Goal: Answer question/provide support: Share knowledge or assist other users

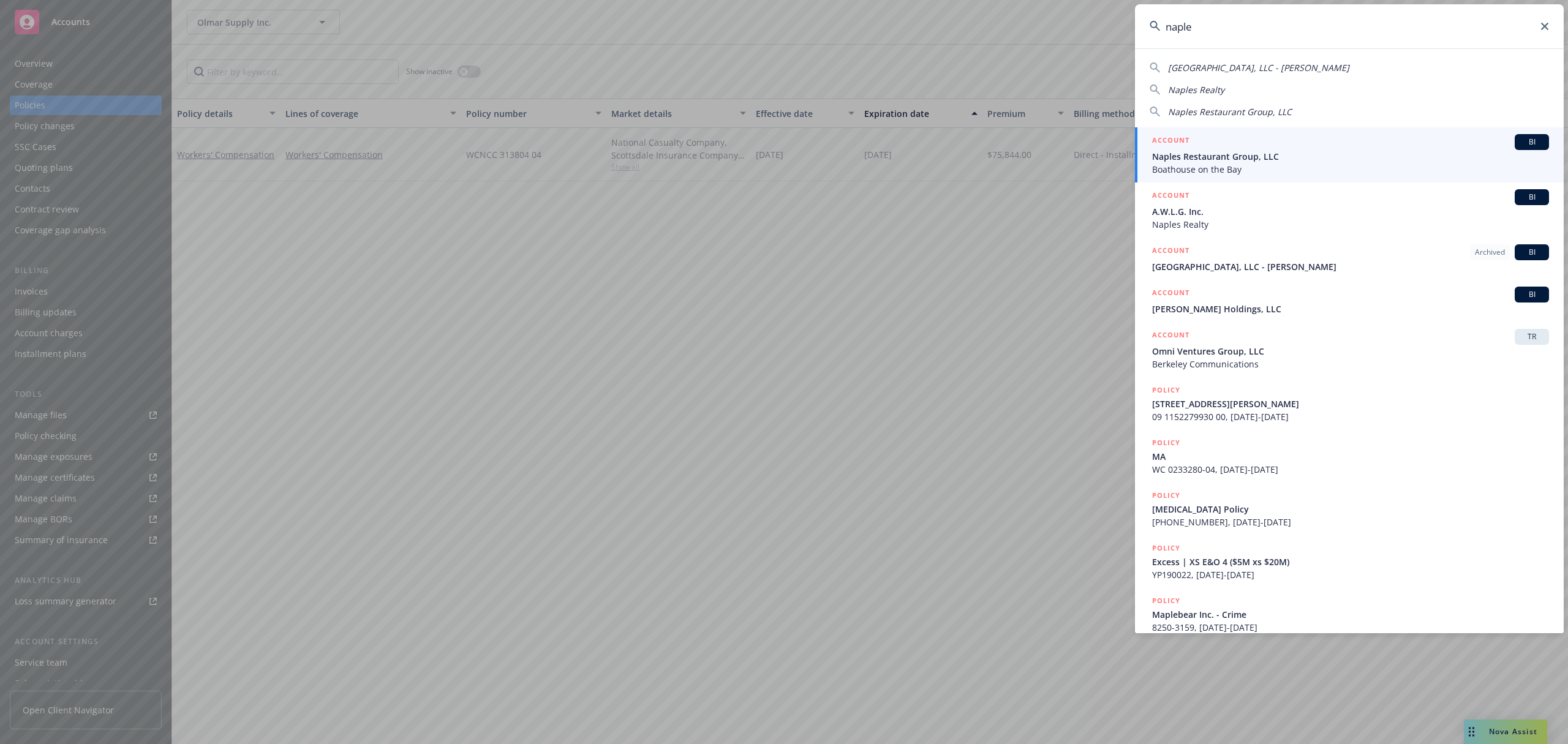
type input "naple"
click at [1204, 156] on span "Naples Restaurant Group, LLC" at bounding box center [1350, 157] width 397 height 13
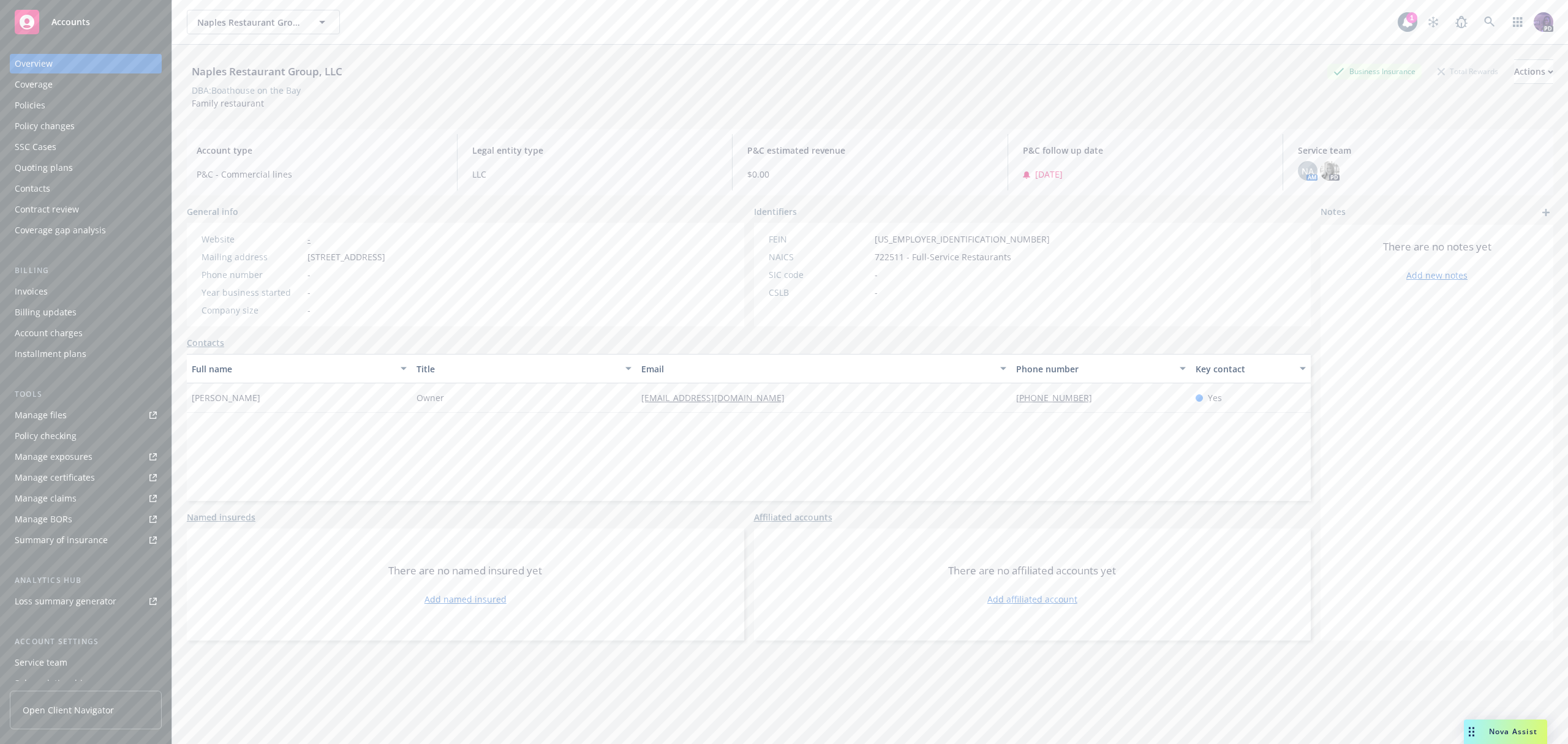
click at [1069, 33] on div "Naples Restaurant Group, LLC Naples Restaurant Group, LLC" at bounding box center [792, 22] width 1211 height 24
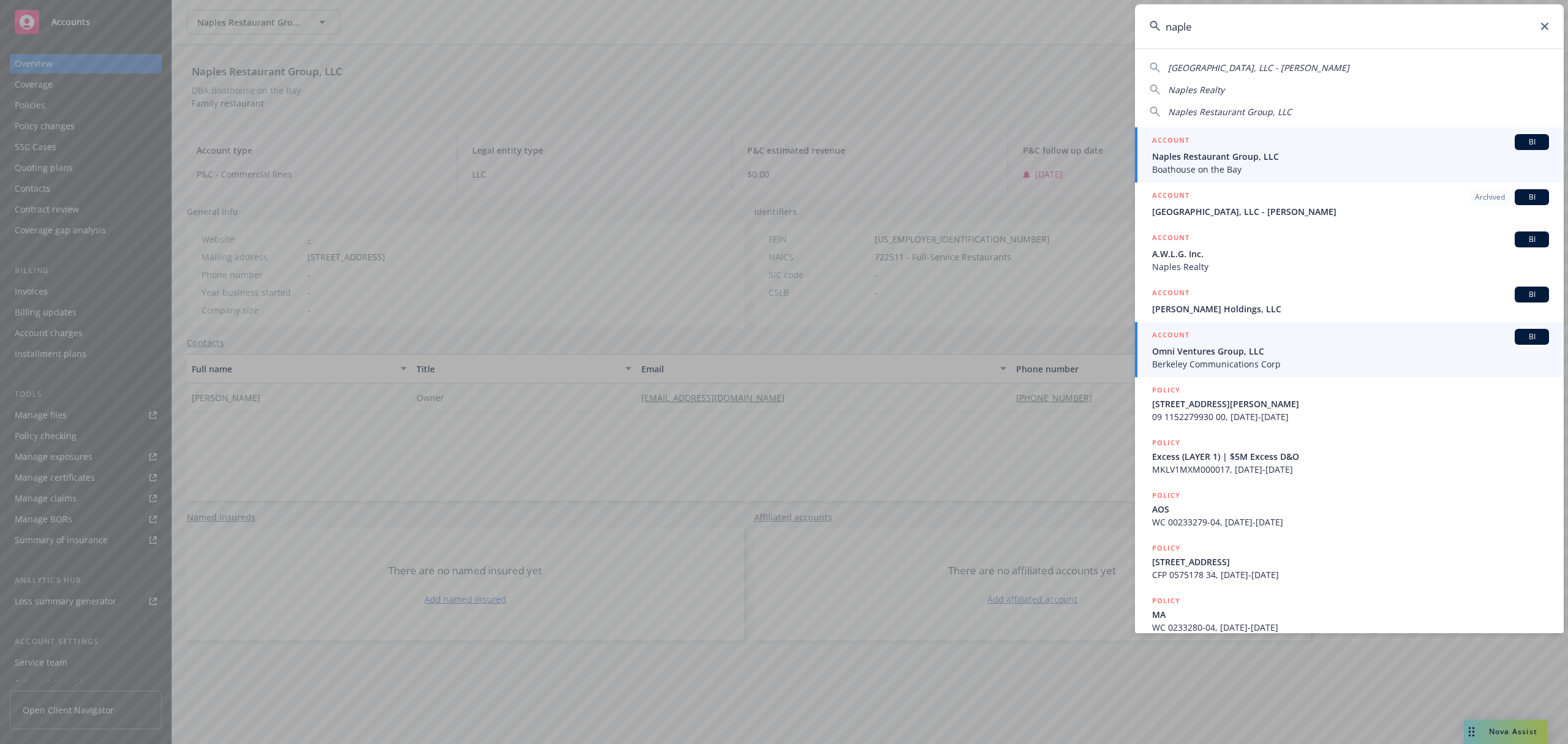
type input "naple"
click at [1182, 358] on span "Berkeley Communications Corp" at bounding box center [1350, 364] width 397 height 13
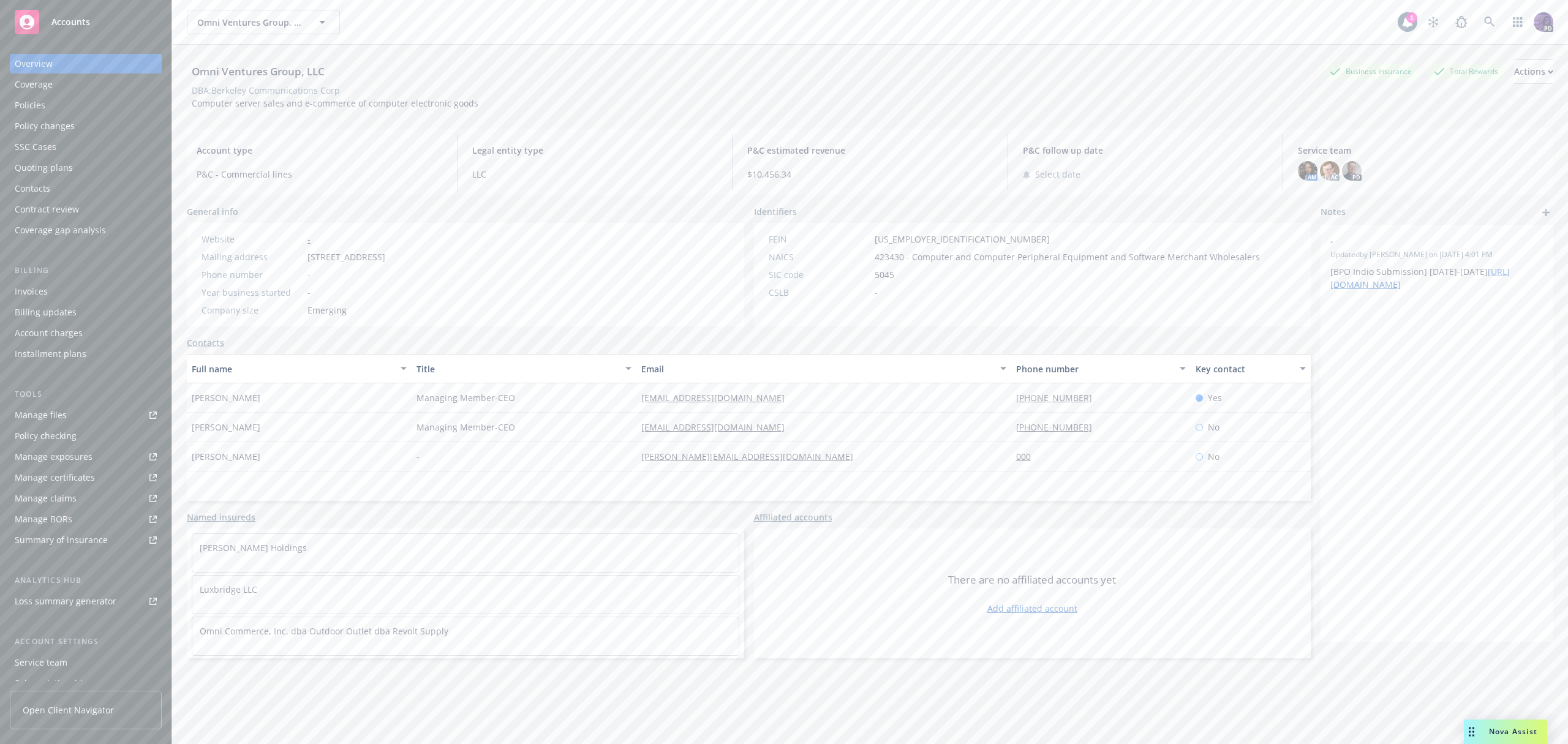
click at [80, 104] on div "Policies" at bounding box center [86, 105] width 142 height 19
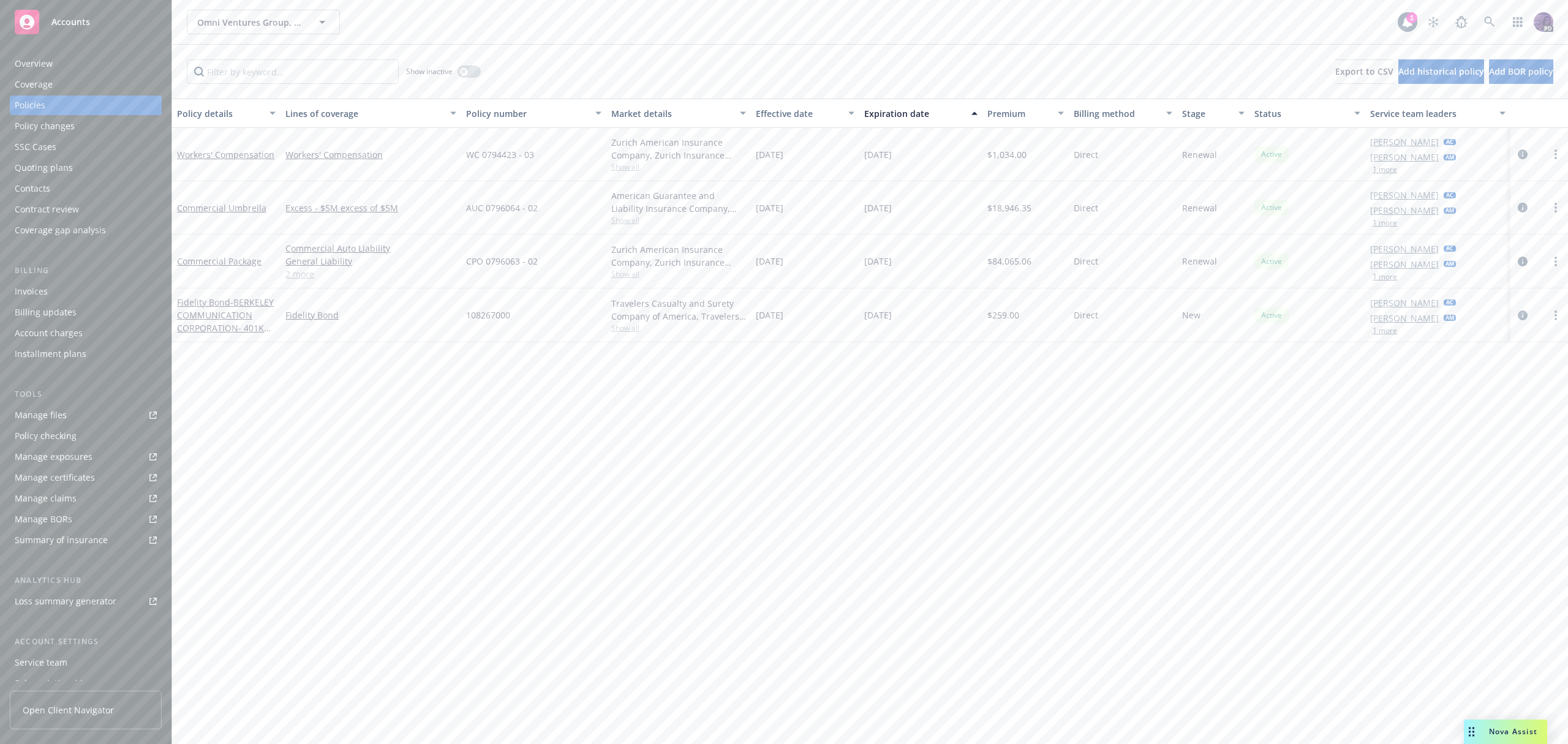
click at [121, 176] on div "Quoting plans" at bounding box center [86, 167] width 142 height 19
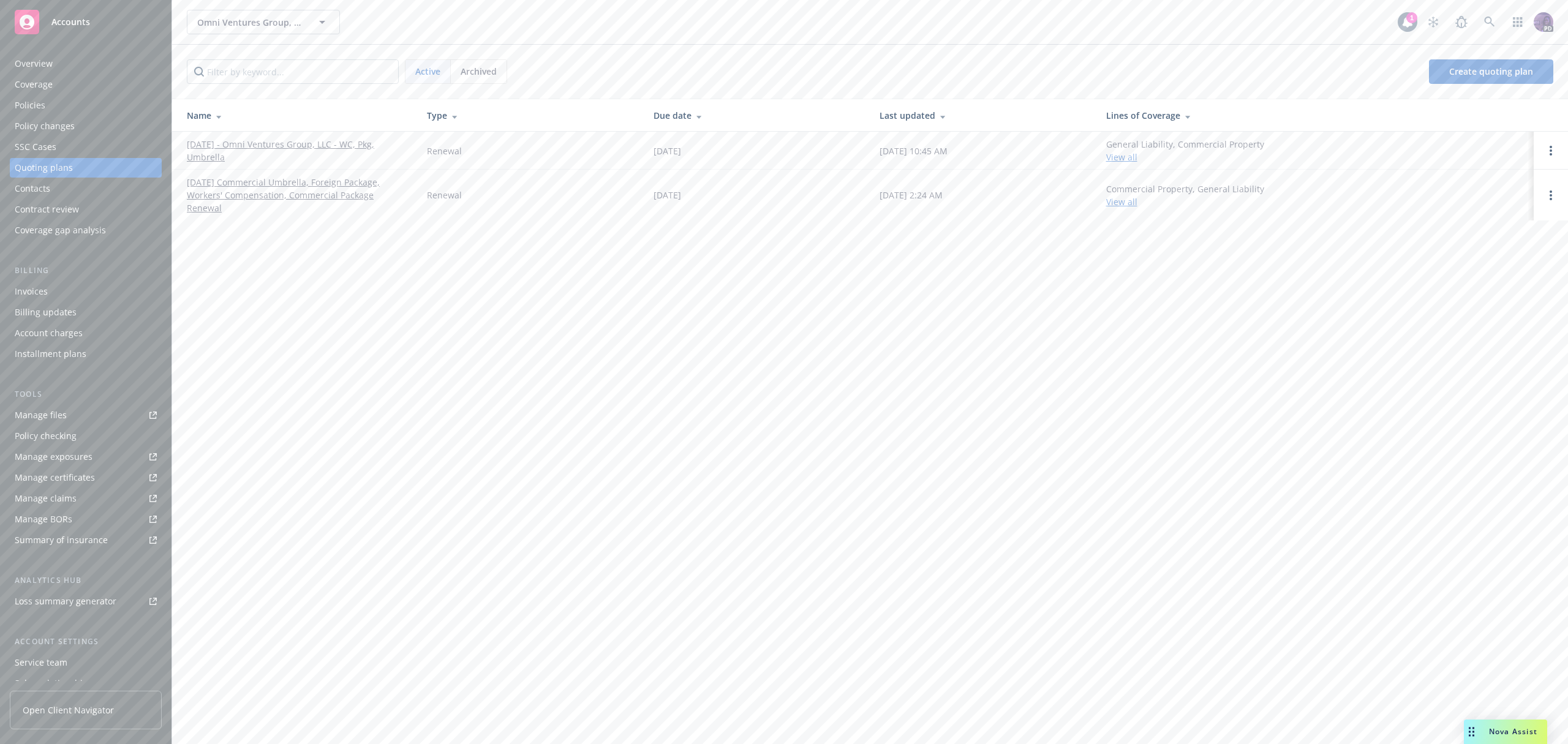
click at [241, 143] on link "[DATE] - Omni Ventures Group, LLC - WC, Pkg, Umbrella" at bounding box center [297, 151] width 221 height 26
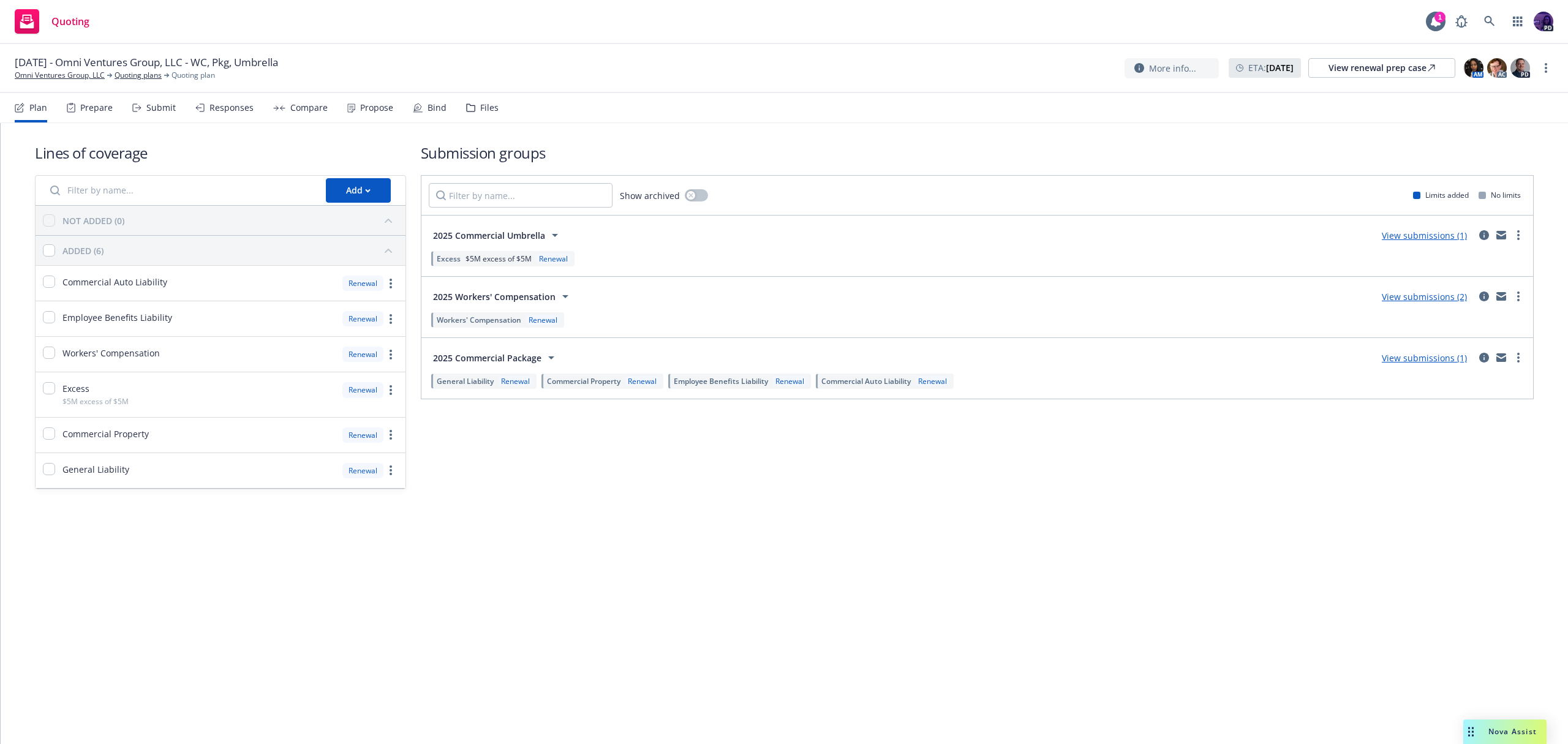
click at [220, 111] on div "Responses" at bounding box center [231, 108] width 44 height 10
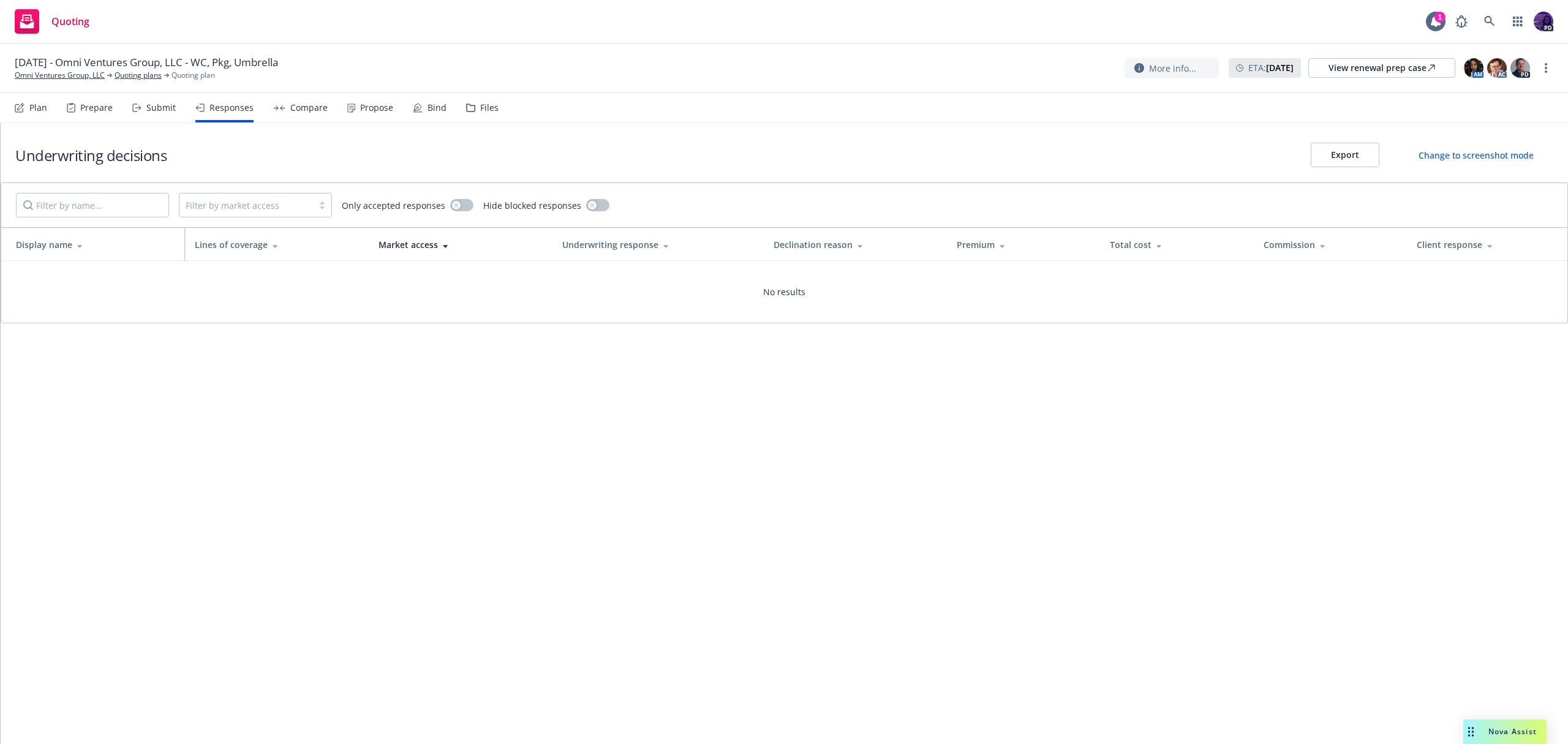
click at [301, 110] on div "Compare" at bounding box center [309, 108] width 37 height 10
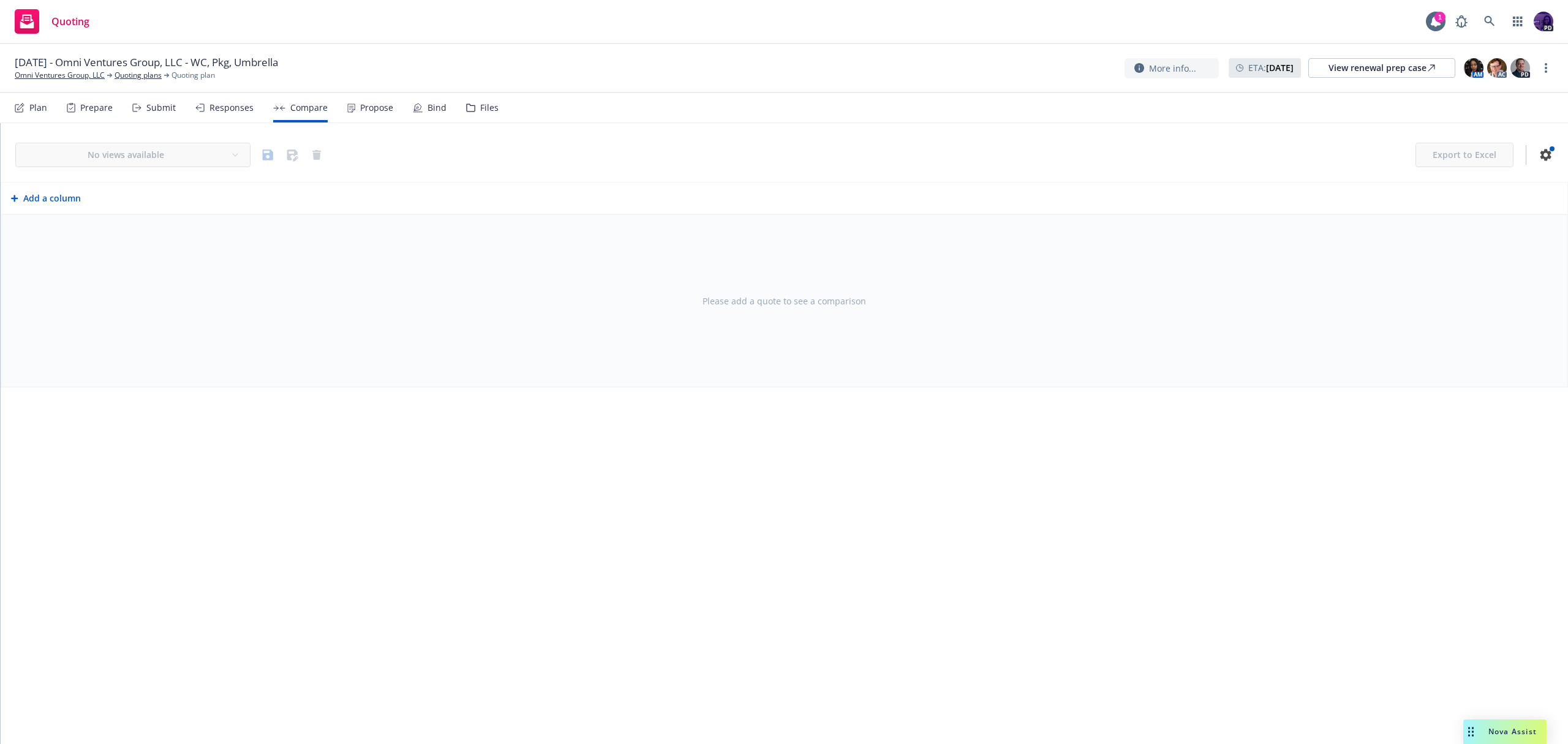
click at [143, 103] on div "Submit" at bounding box center [154, 108] width 44 height 29
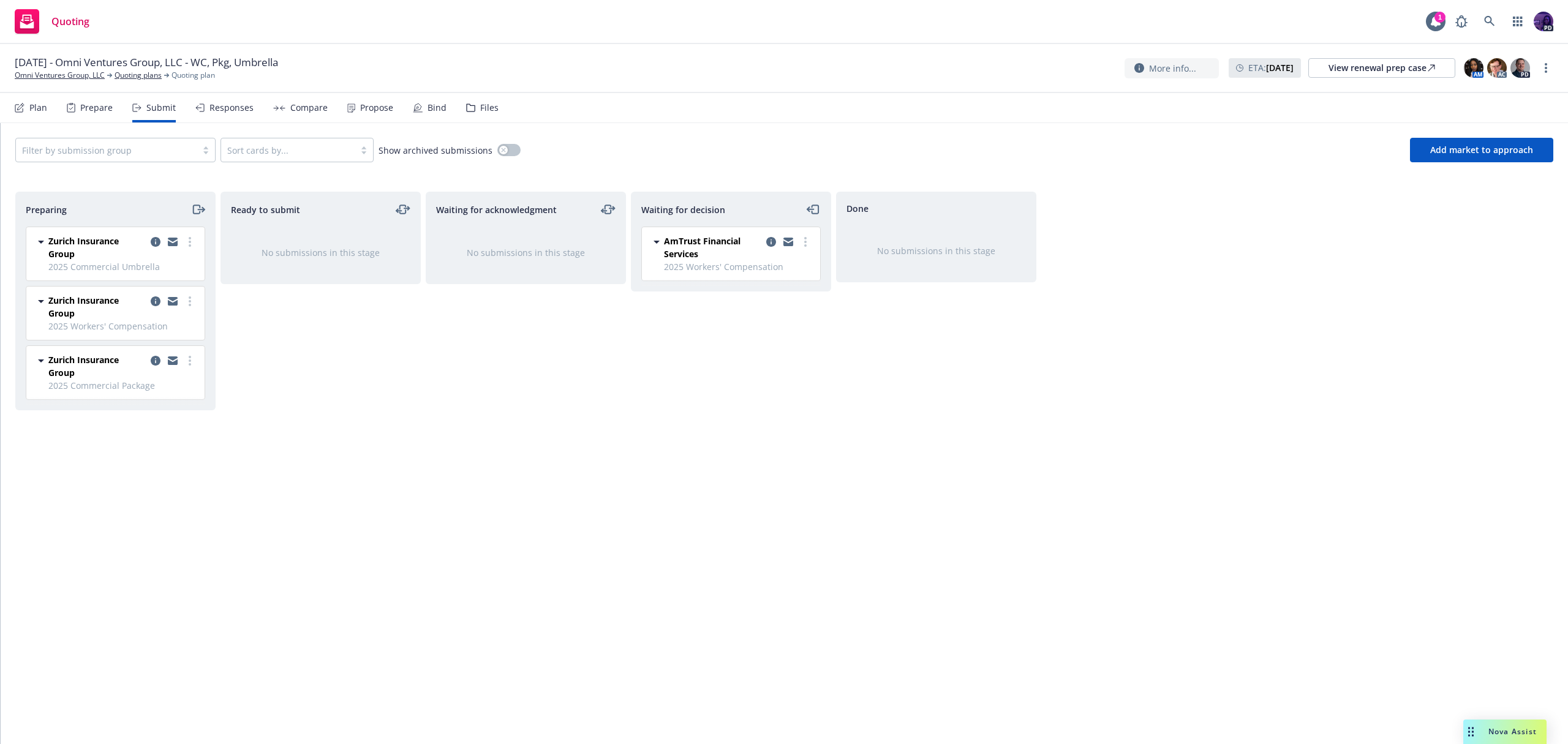
click at [223, 109] on div "Responses" at bounding box center [231, 108] width 44 height 10
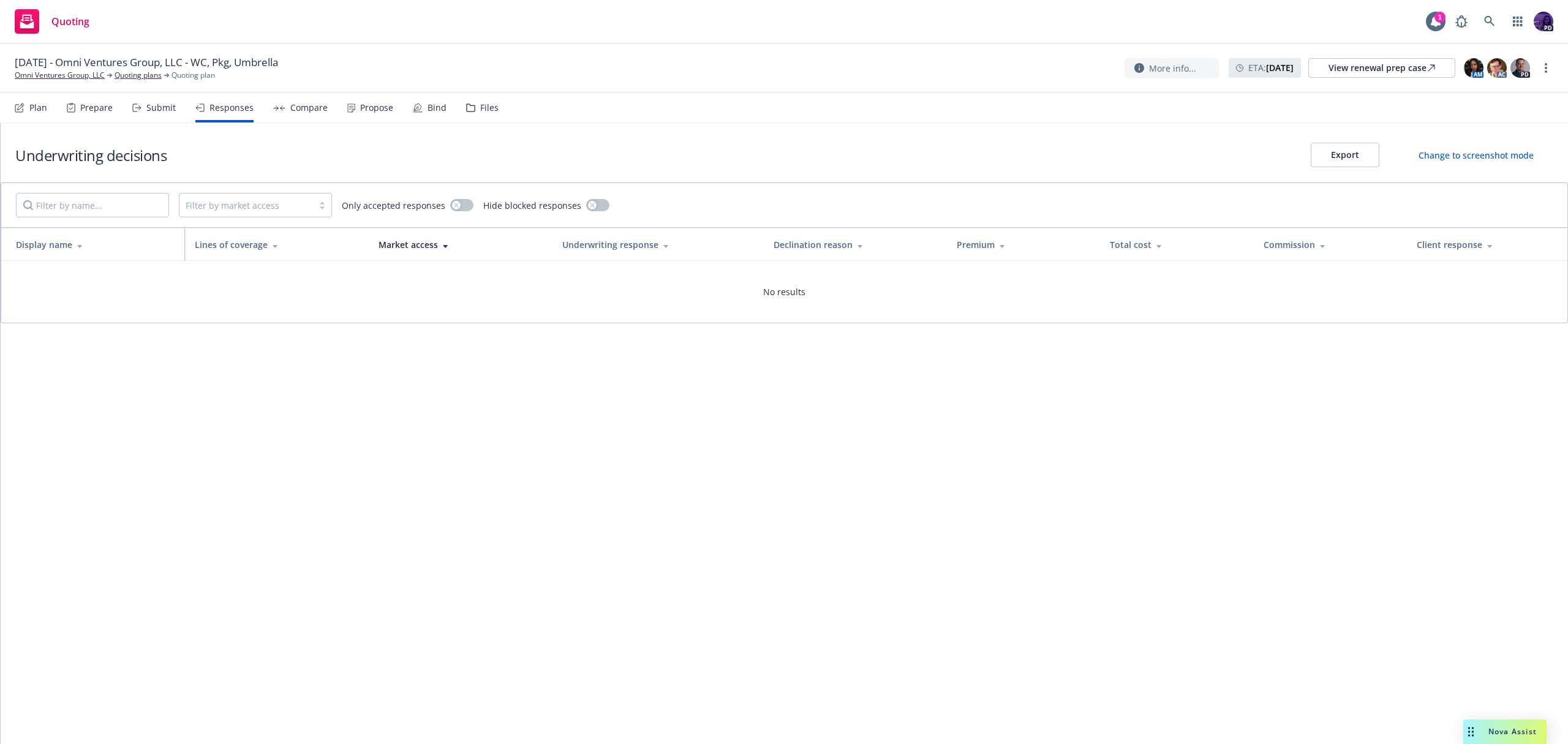
click at [308, 114] on div "Compare" at bounding box center [300, 108] width 55 height 29
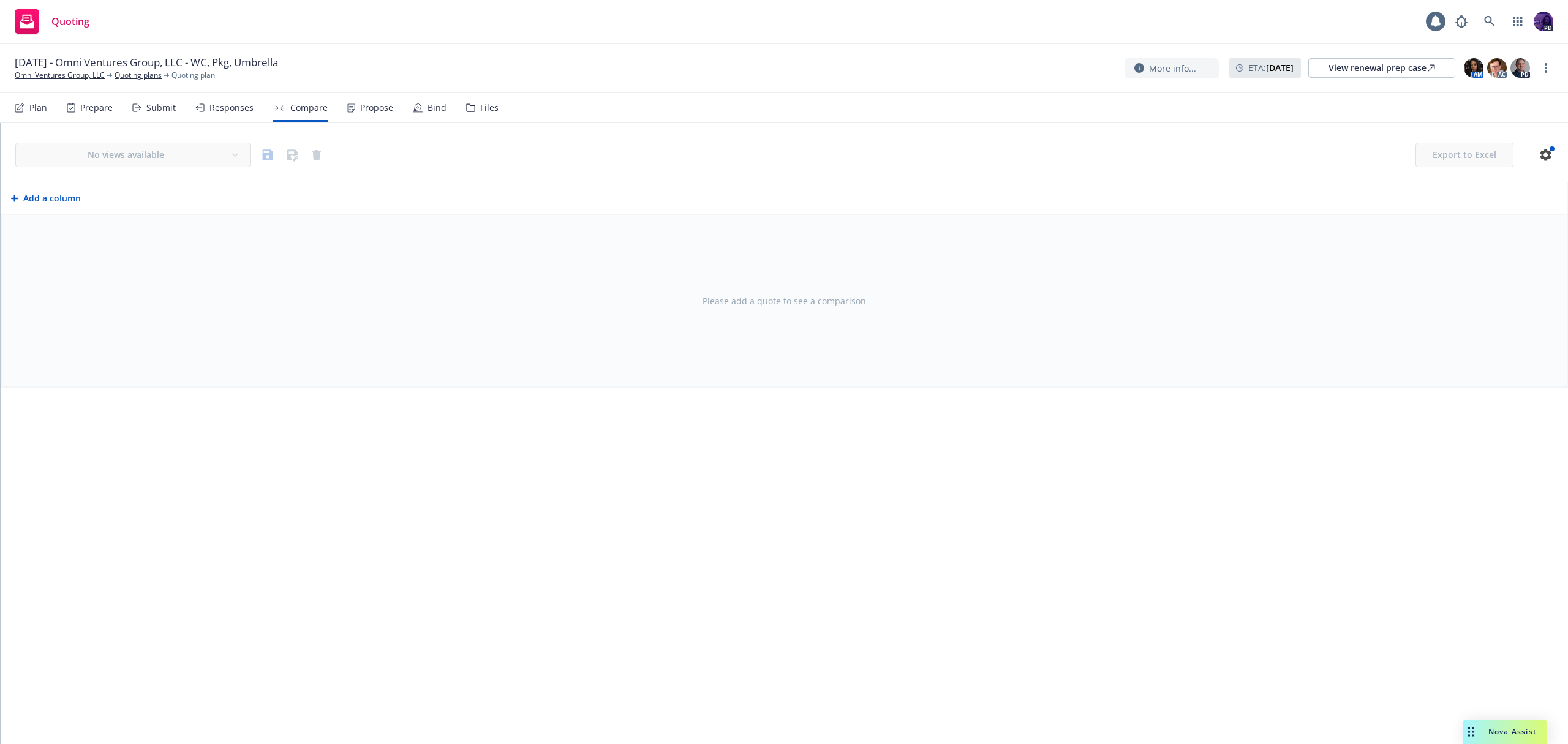
click at [374, 114] on div "Propose" at bounding box center [370, 108] width 46 height 29
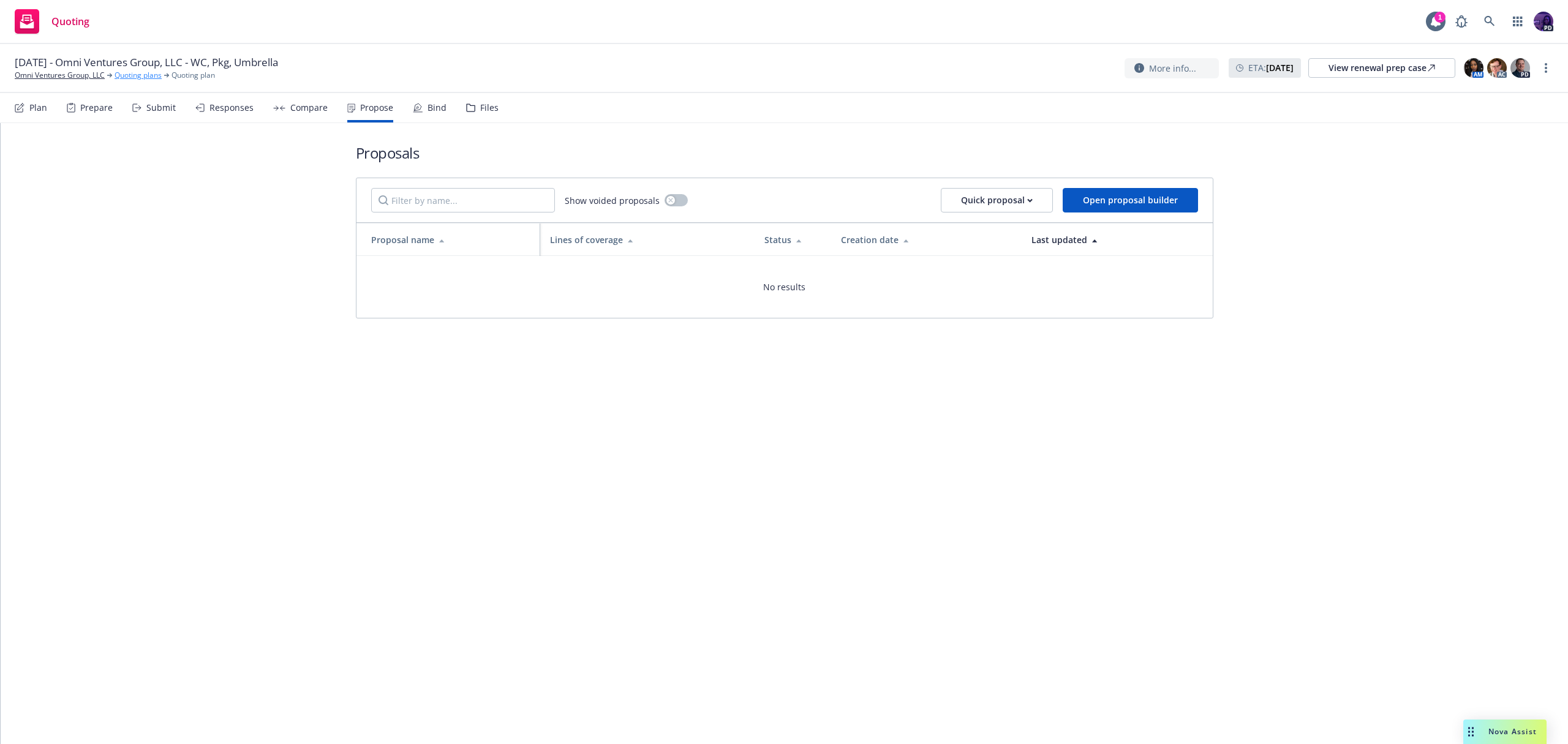
click at [152, 77] on link "Quoting plans" at bounding box center [138, 75] width 47 height 11
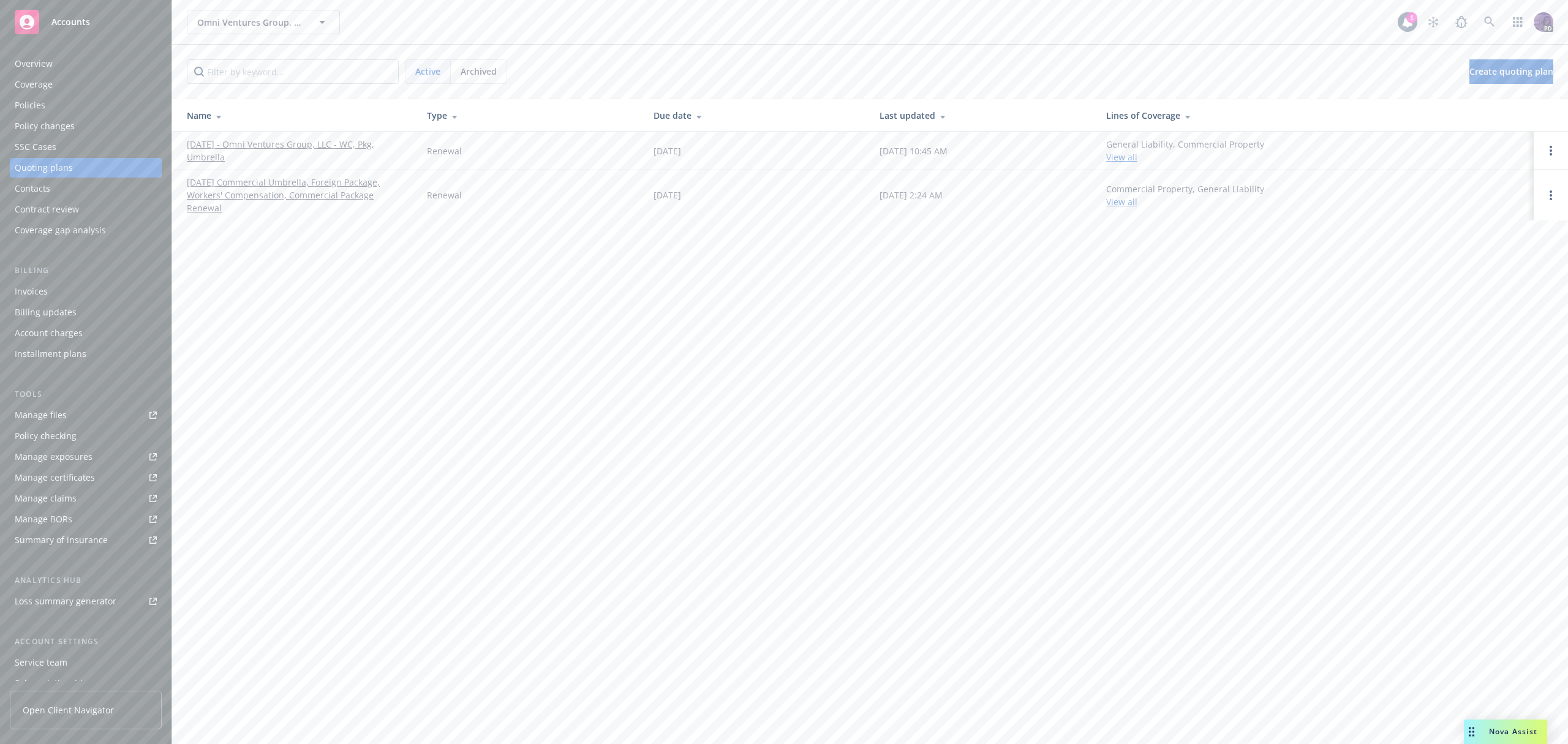
click at [315, 147] on link "[DATE] - Omni Ventures Group, LLC - WC, Pkg, Umbrella" at bounding box center [297, 151] width 221 height 26
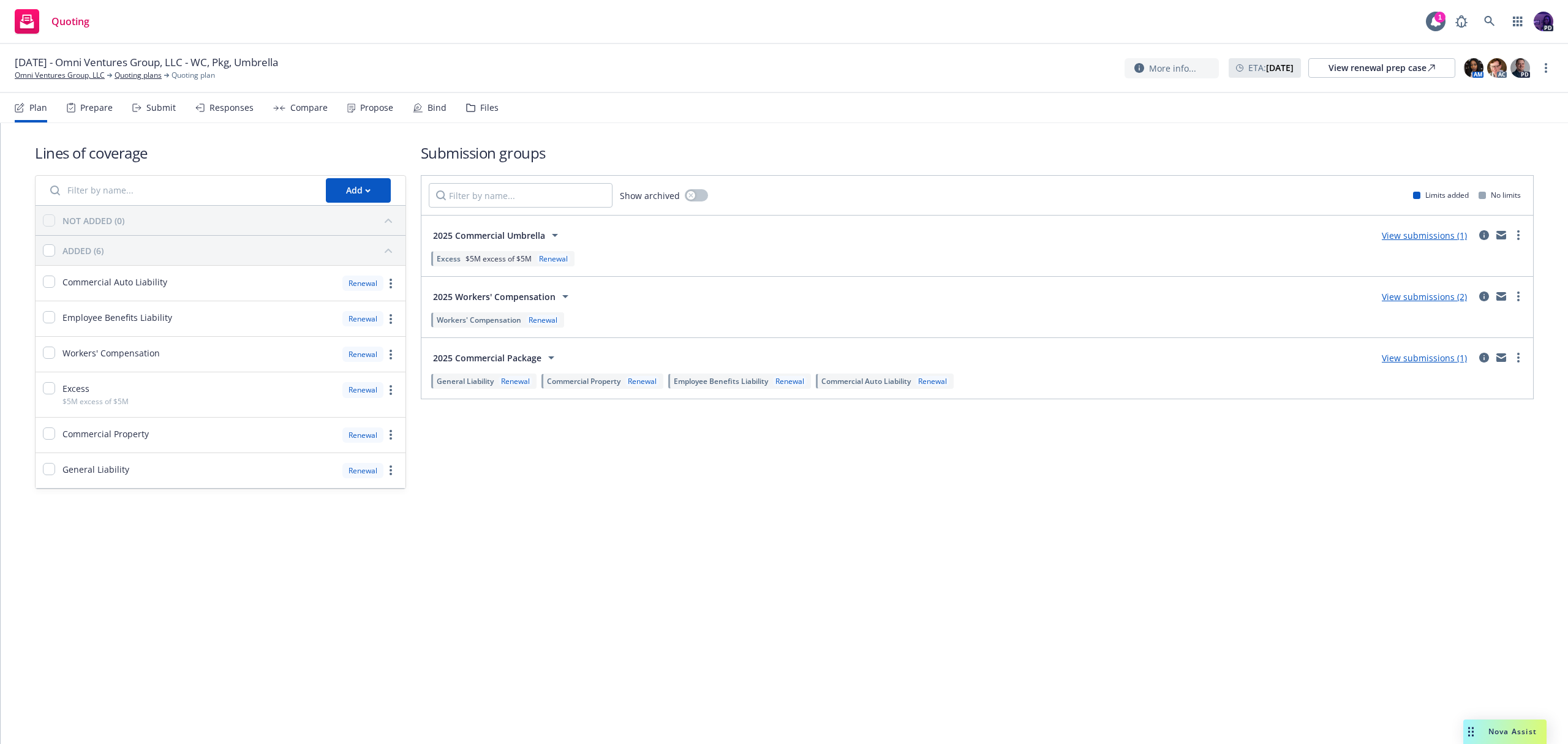
click at [240, 116] on div "Responses" at bounding box center [224, 108] width 58 height 29
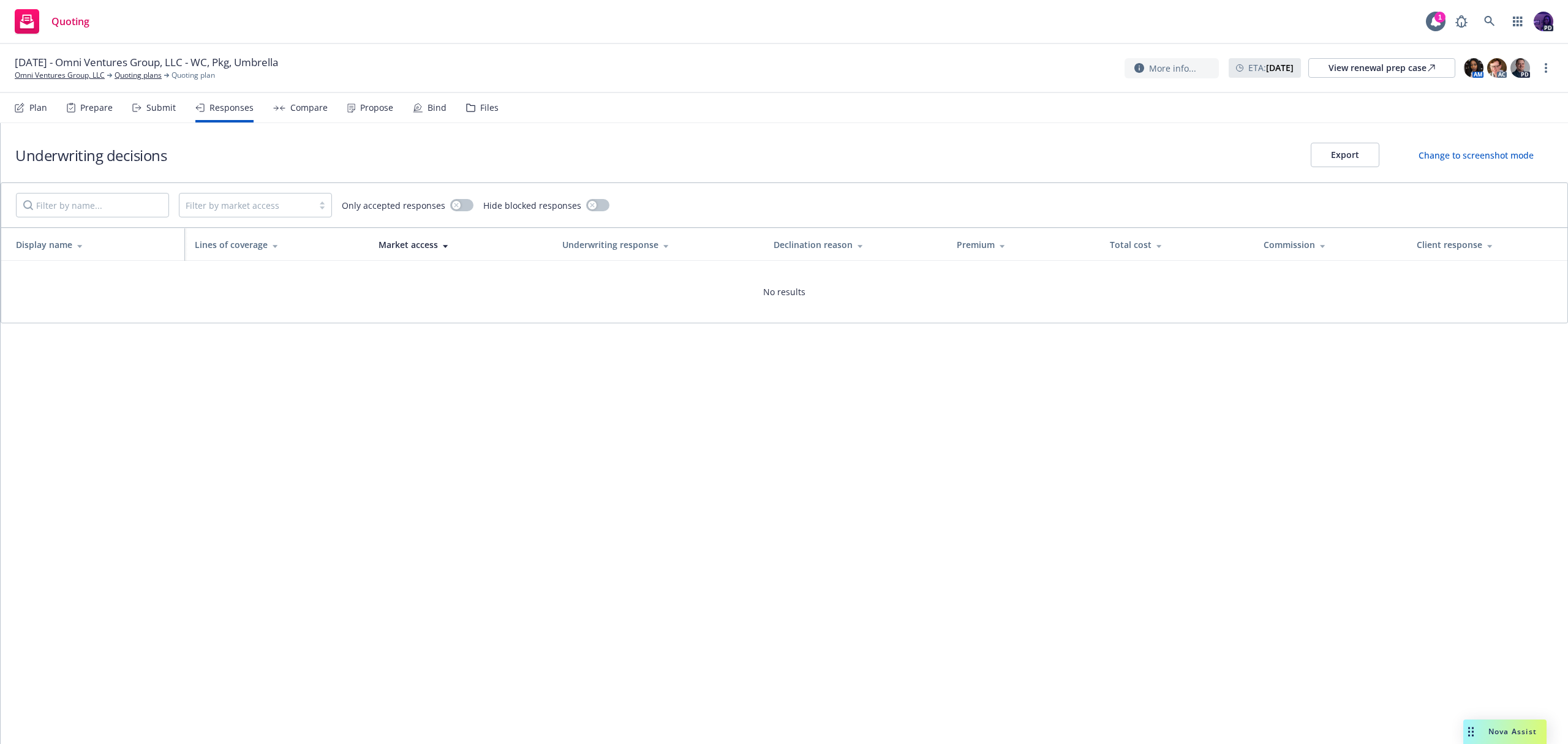
click at [155, 116] on div "Submit" at bounding box center [154, 108] width 44 height 29
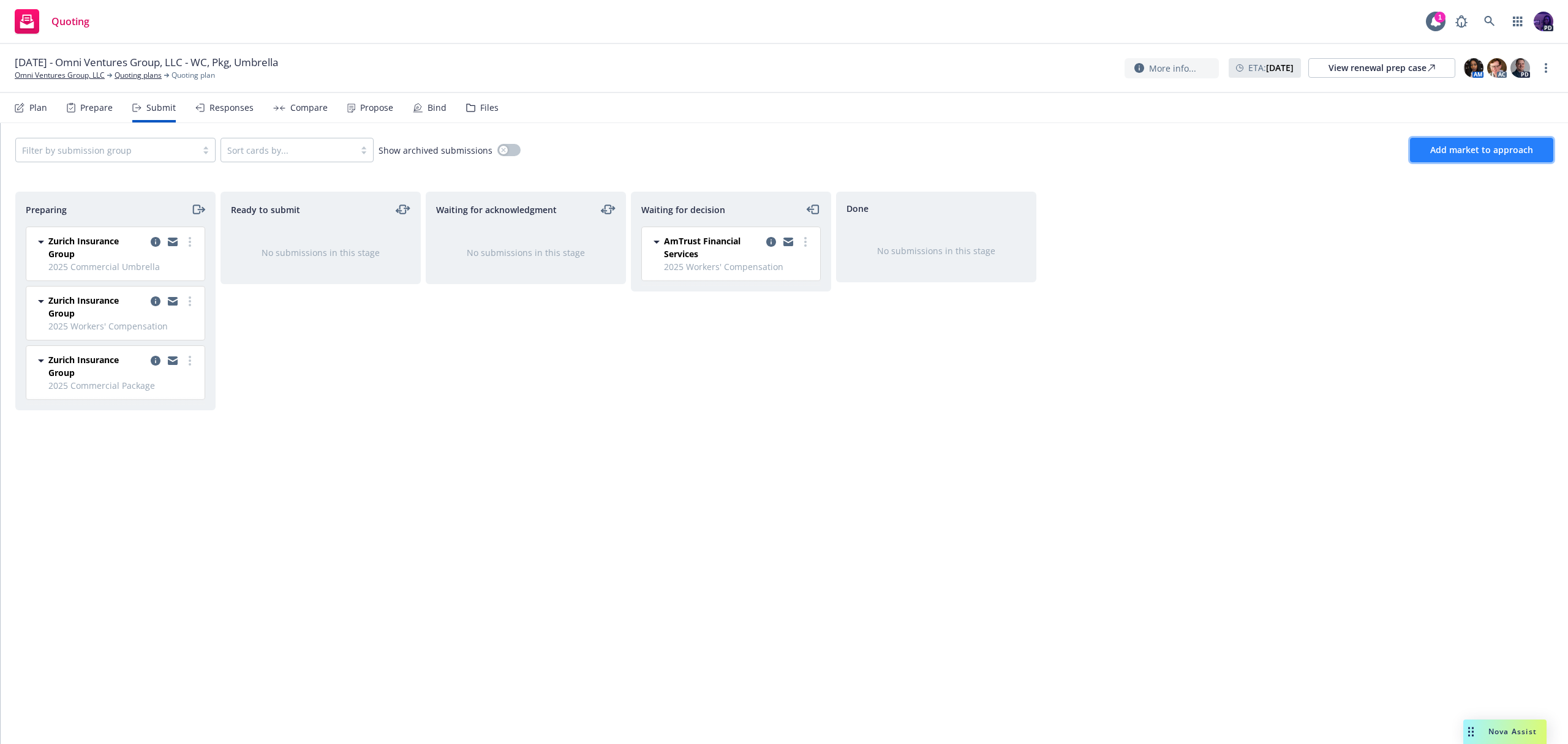
click at [1440, 156] on button "Add market to approach" at bounding box center [1481, 150] width 143 height 24
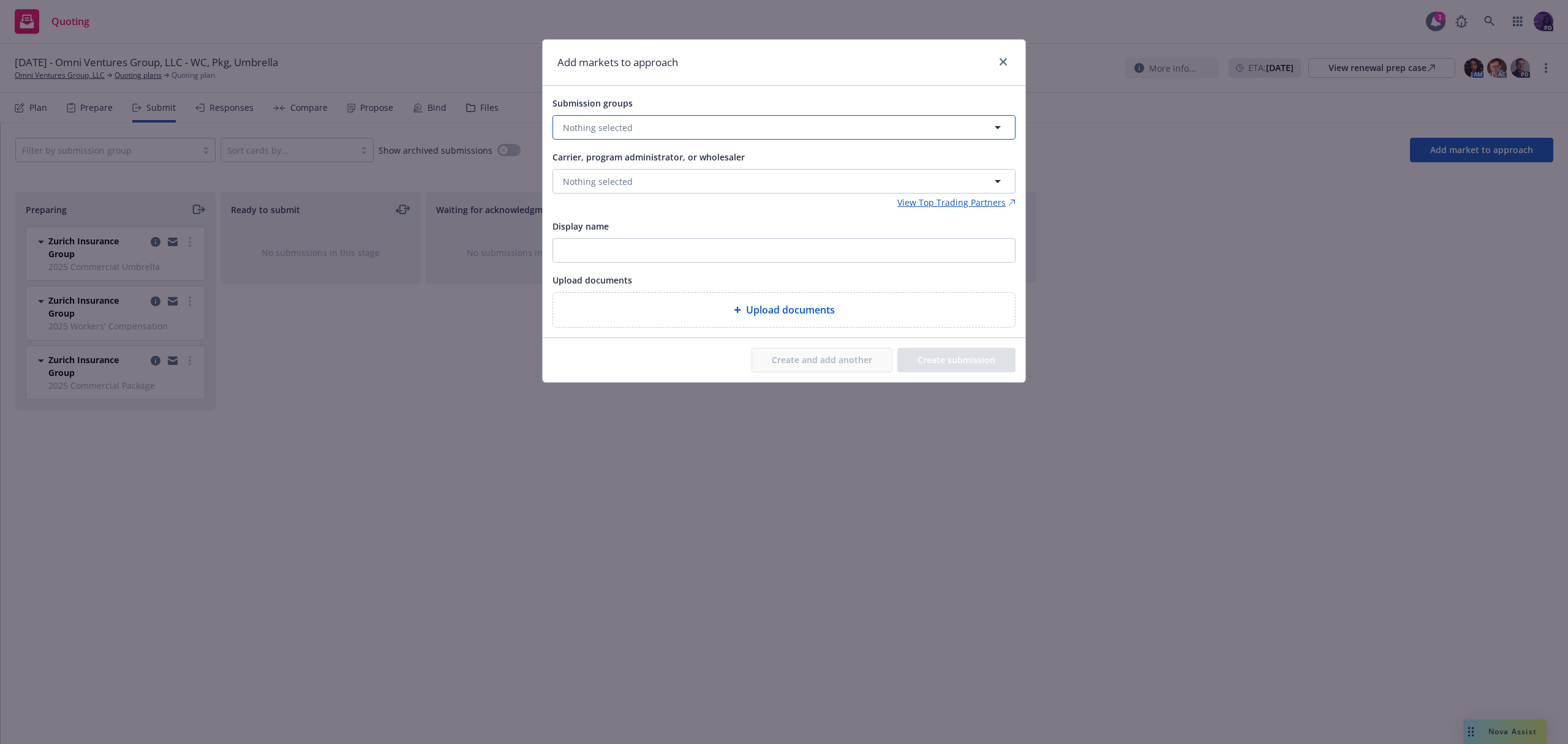
click at [711, 134] on button "Nothing selected" at bounding box center [784, 127] width 463 height 24
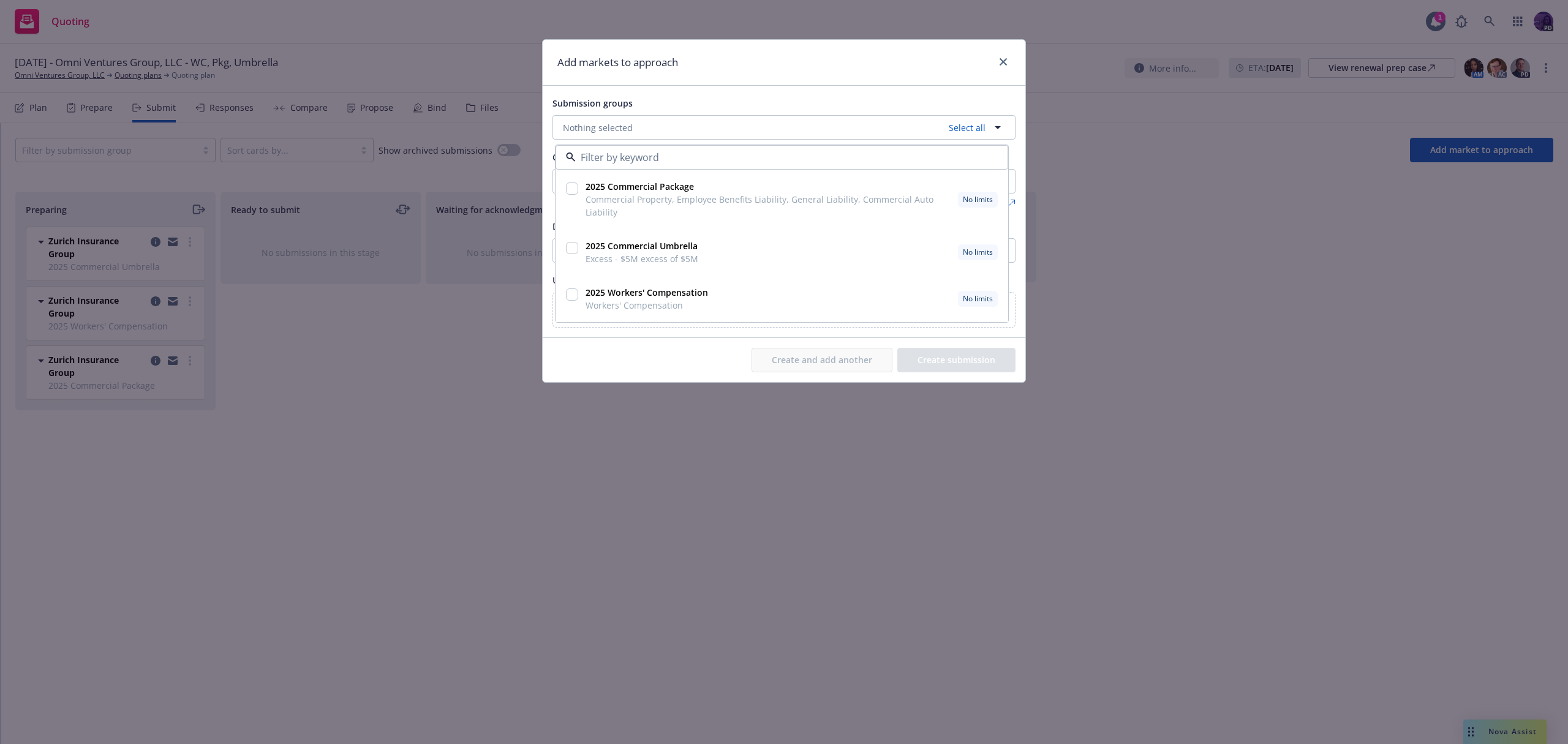
click at [578, 193] on div at bounding box center [572, 199] width 17 height 44
checkbox input "true"
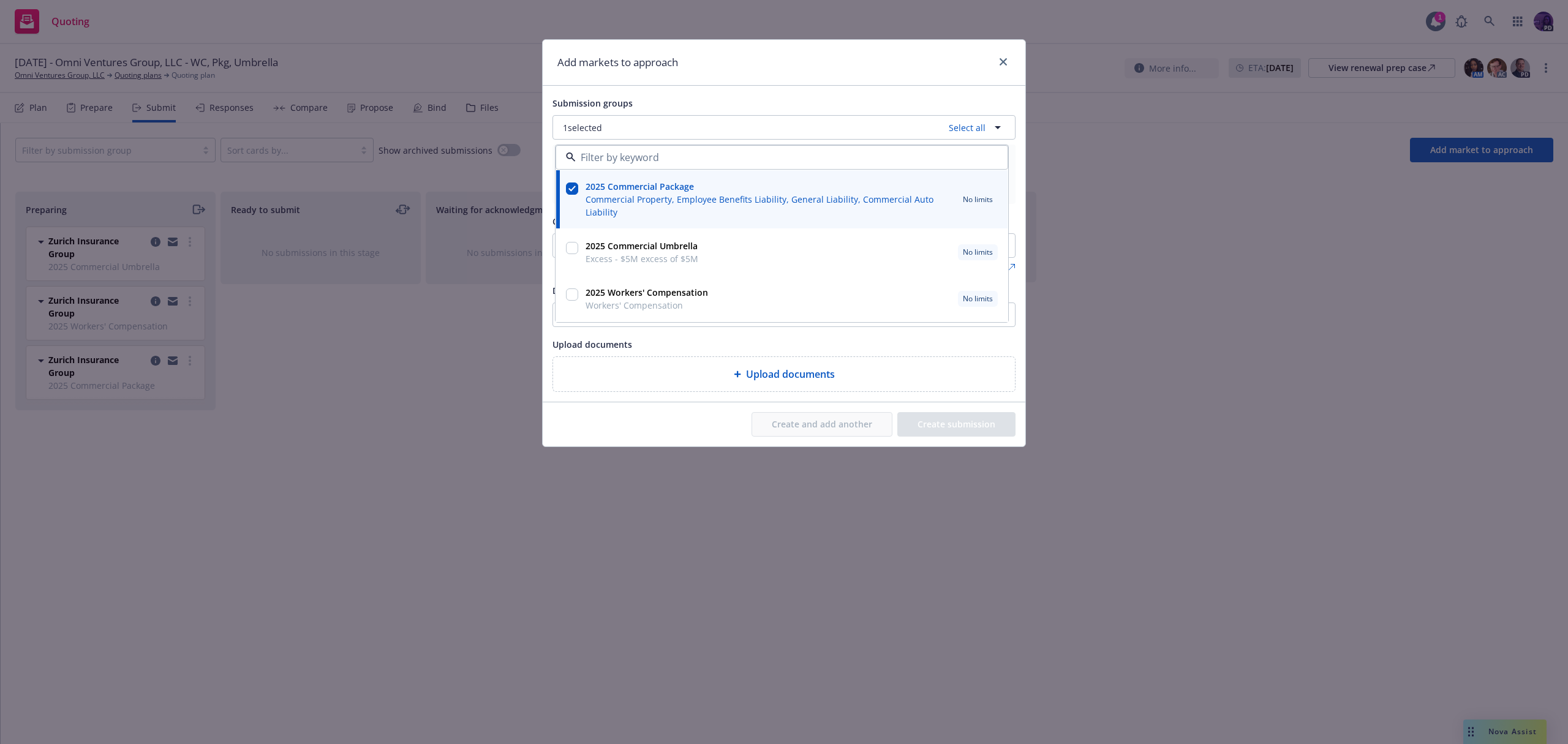
click at [798, 95] on div "Submission groups 1 selected Select all 2025 Commercial Package Commercial Prop…" at bounding box center [784, 244] width 483 height 316
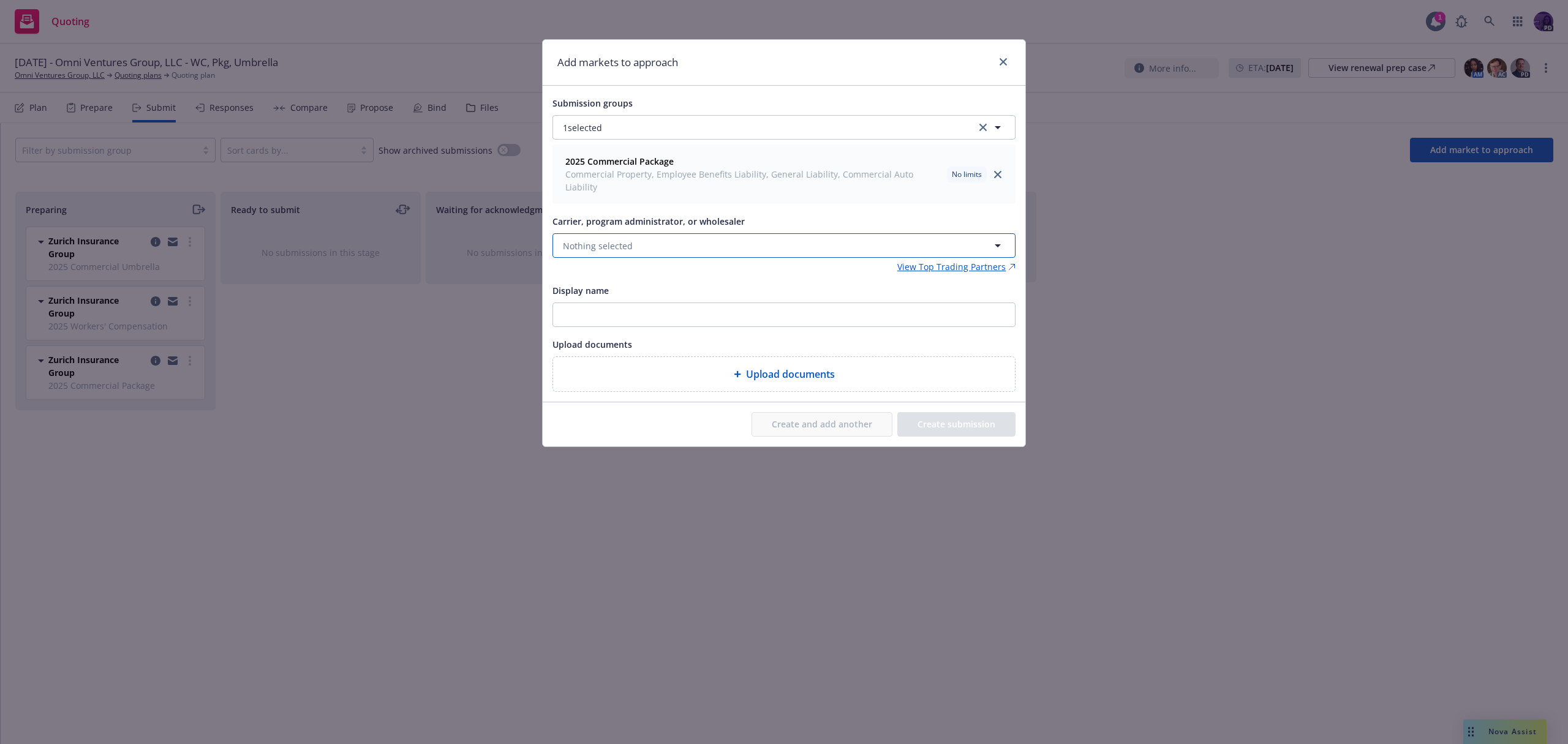
click at [656, 236] on button "Nothing selected" at bounding box center [784, 246] width 463 height 24
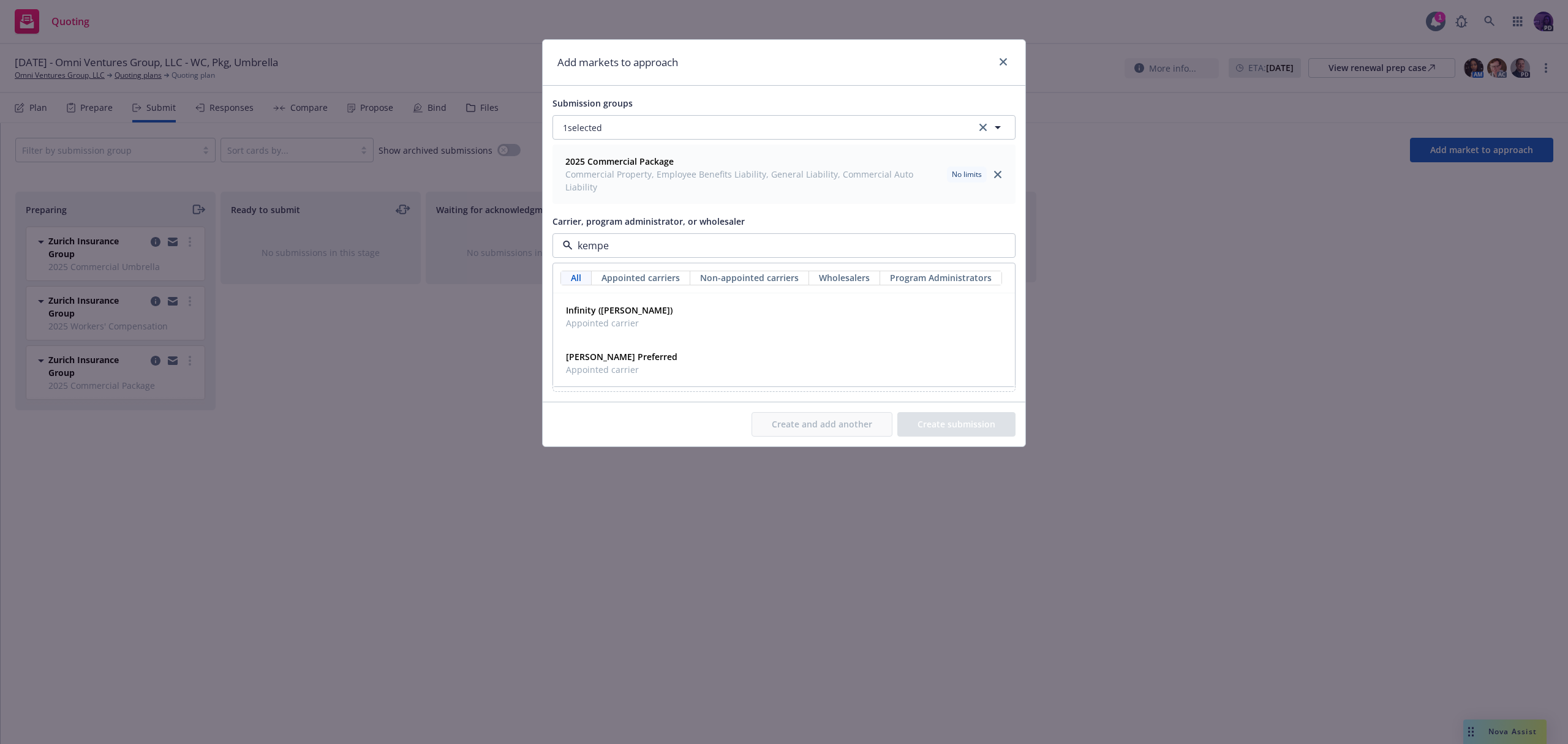
type input "kemper"
click at [650, 307] on div "Infinity (Kemper) Appointed carrier" at bounding box center [784, 316] width 446 height 31
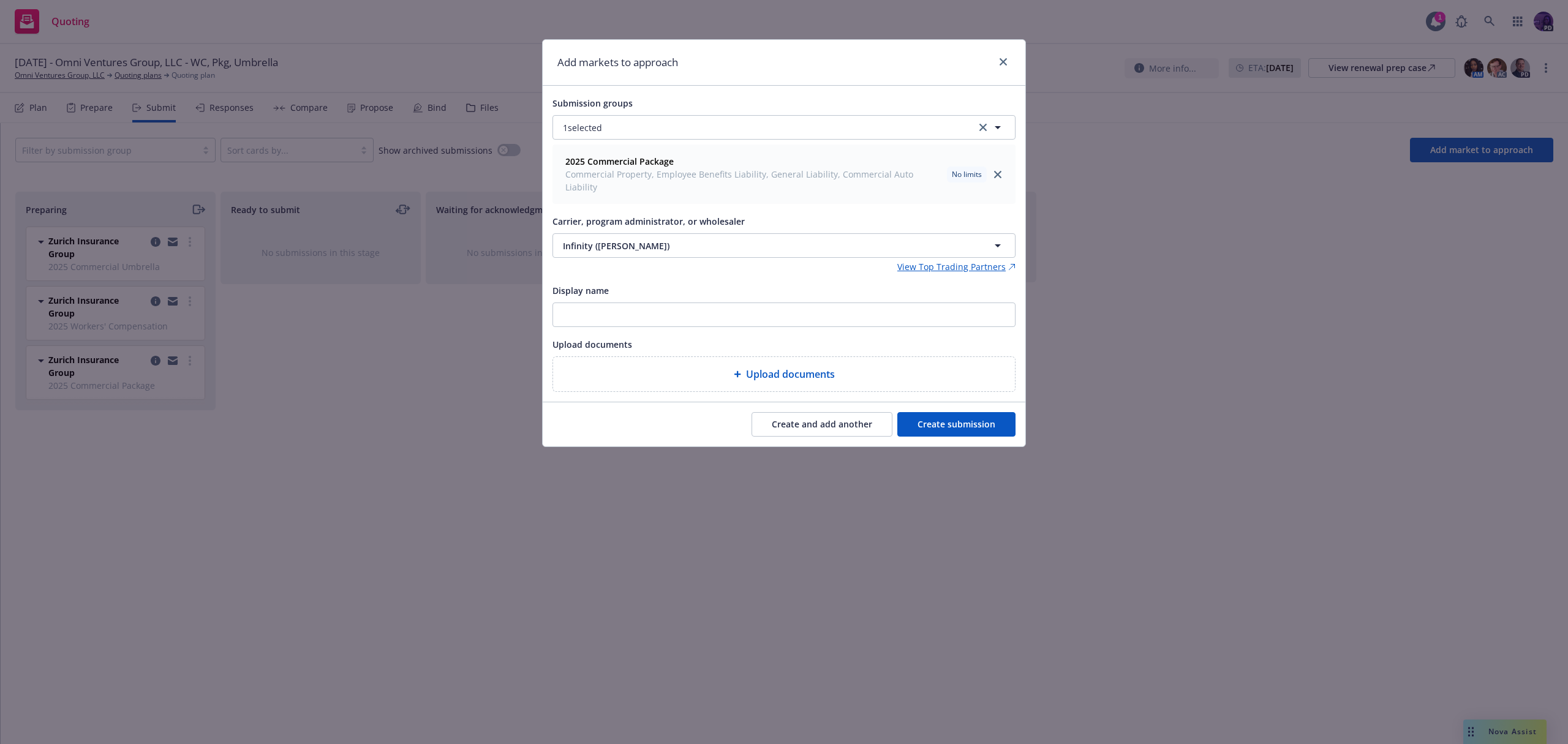
click at [913, 413] on button "Create submission" at bounding box center [956, 425] width 118 height 24
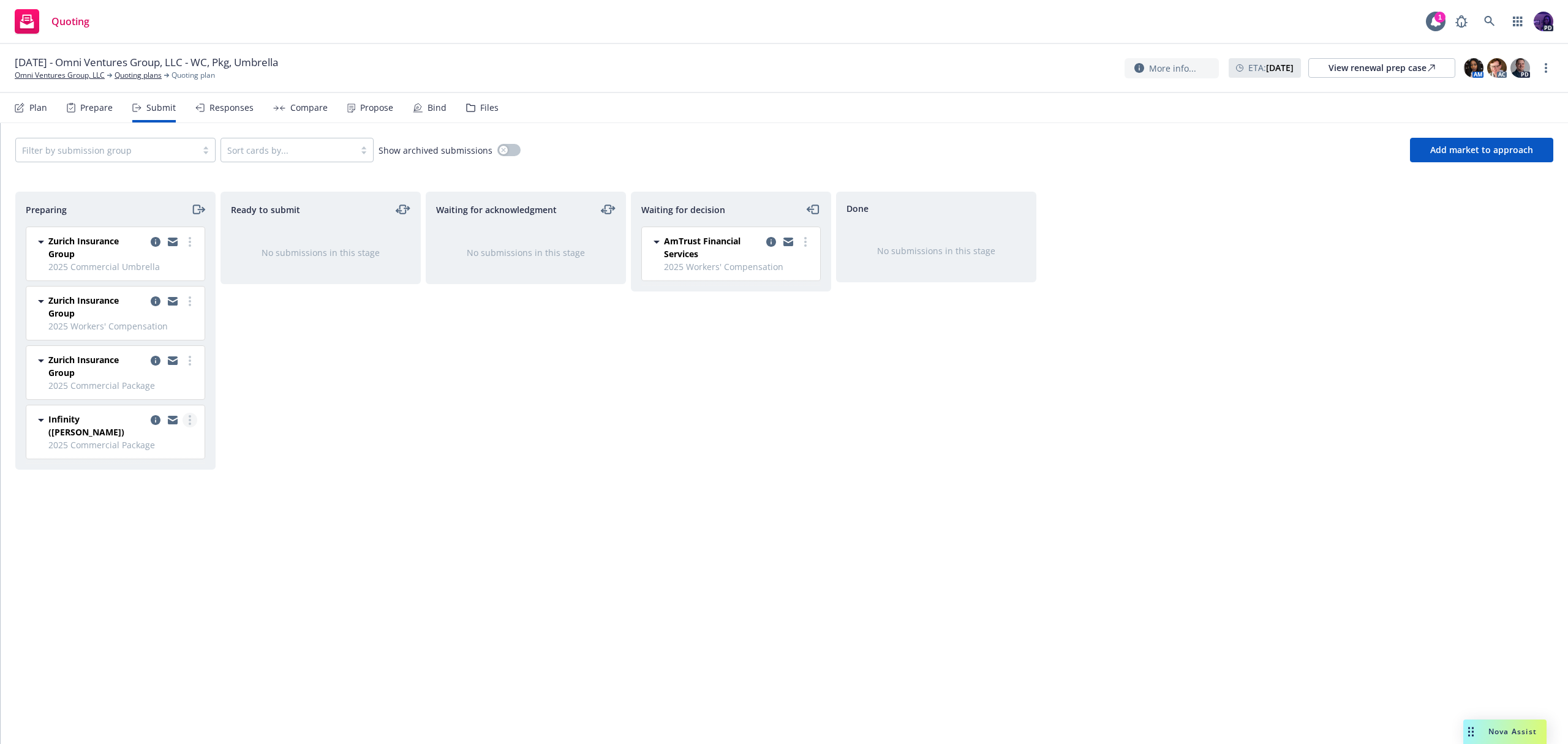
click at [188, 417] on icon "more" at bounding box center [189, 421] width 2 height 10
click at [177, 545] on span "Add declined decision" at bounding box center [134, 543] width 121 height 12
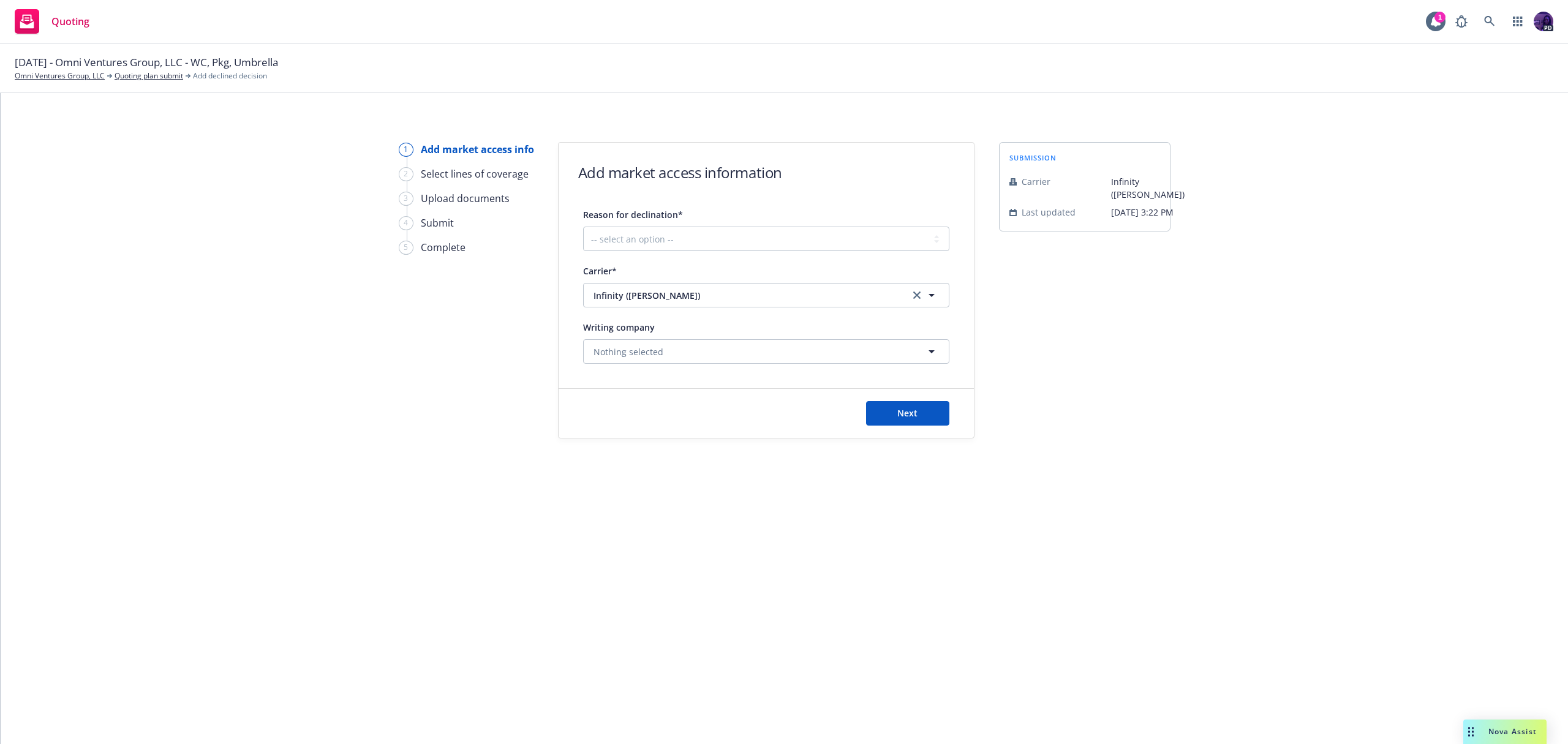
click at [613, 226] on div "Reason for declination* -- select an option -- Cannot compete with other market…" at bounding box center [766, 229] width 366 height 44
click at [614, 229] on select "-- select an option -- Cannot compete with other markets Carrier non-renewed Ca…" at bounding box center [766, 239] width 366 height 24
select select "DOES_NOT_FIT_UNDERWRITER_APPETITE"
click at [583, 226] on select "-- select an option -- Cannot compete with other markets Carrier non-renewed Ca…" at bounding box center [766, 239] width 366 height 24
click at [885, 409] on button "Next" at bounding box center [908, 413] width 83 height 24
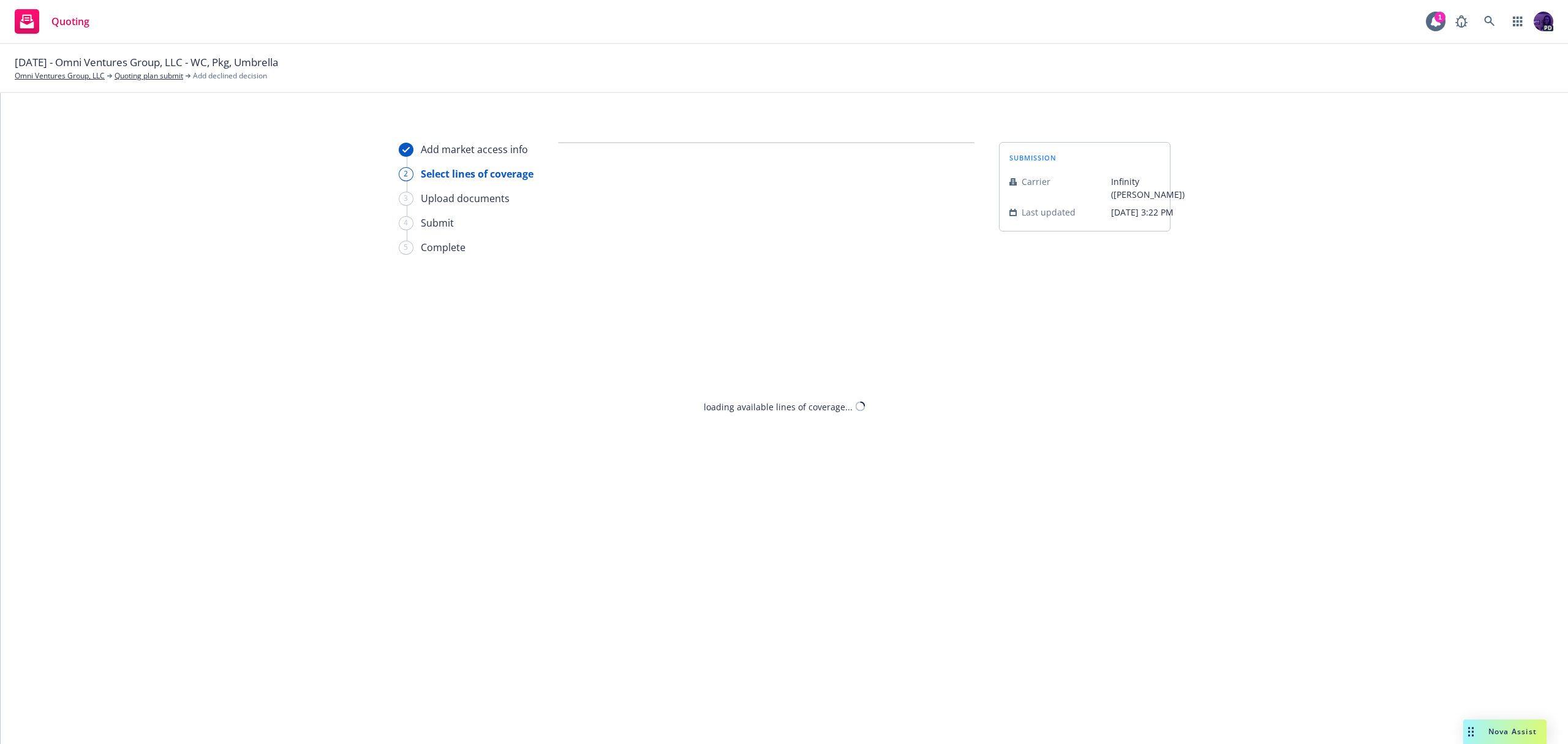
select select "DOES_NOT_FIT_UNDERWRITER_APPETITE"
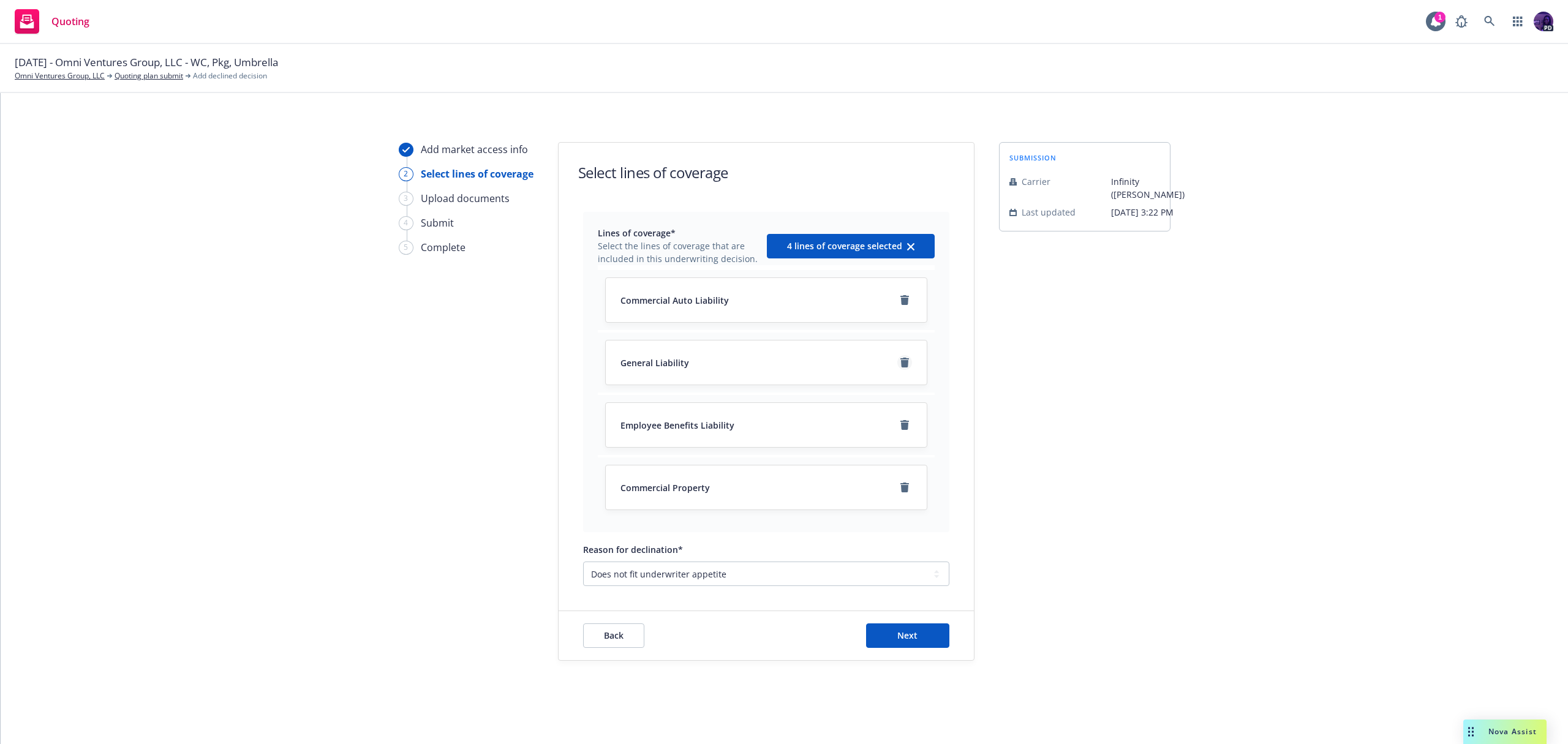
click at [905, 362] on icon "remove" at bounding box center [905, 363] width 9 height 10
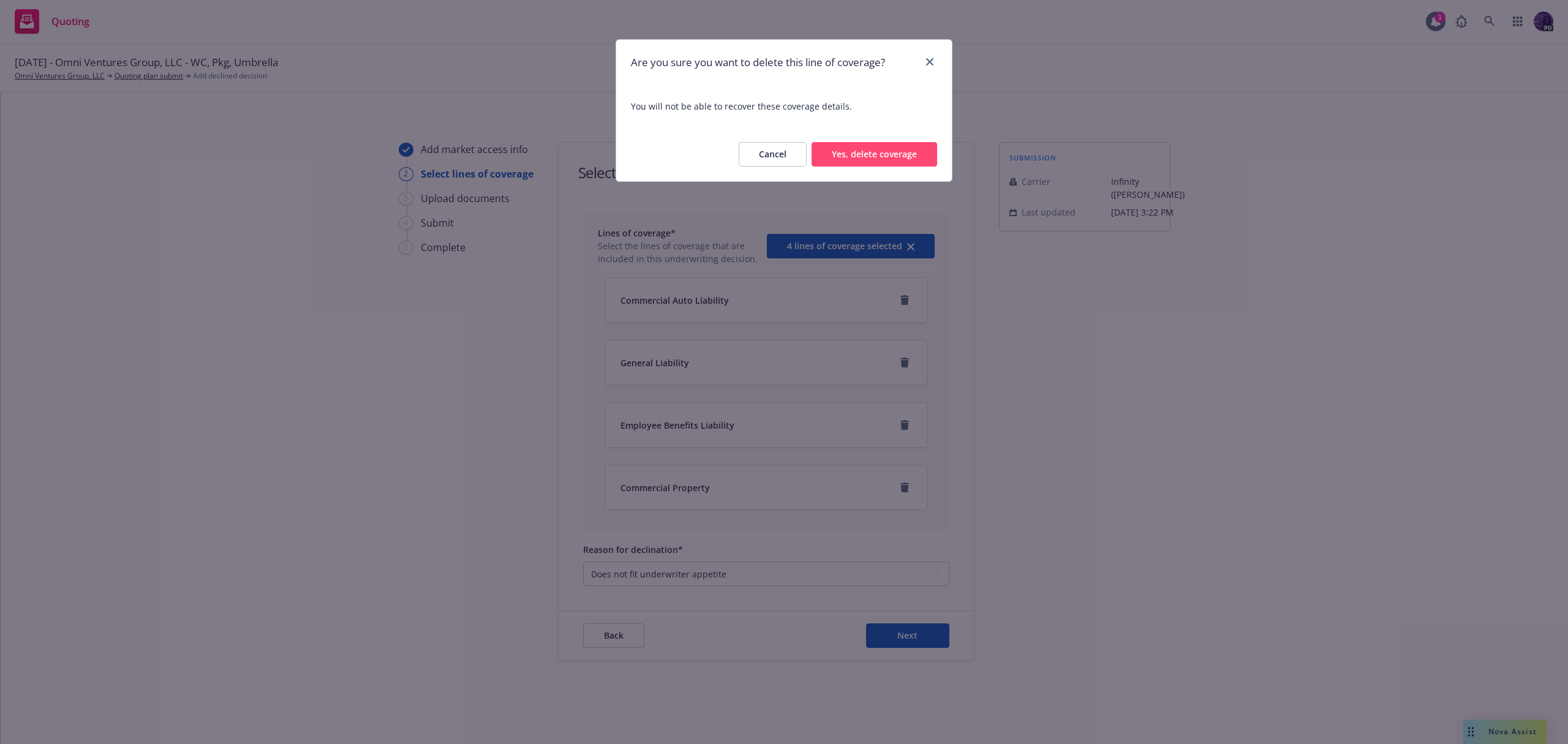
click at [865, 165] on button "Yes, delete coverage" at bounding box center [874, 155] width 126 height 24
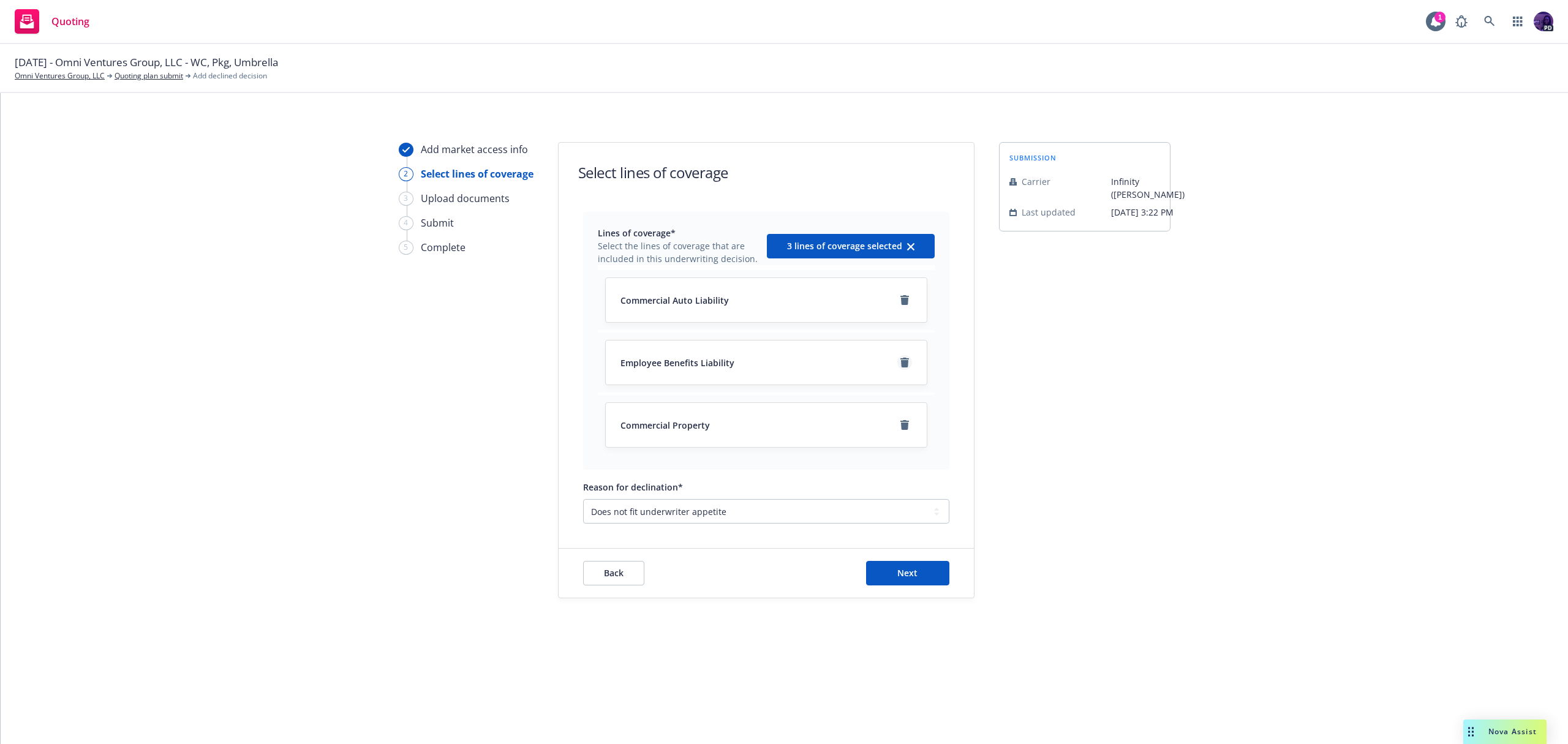
click at [909, 362] on icon "remove" at bounding box center [905, 363] width 10 height 10
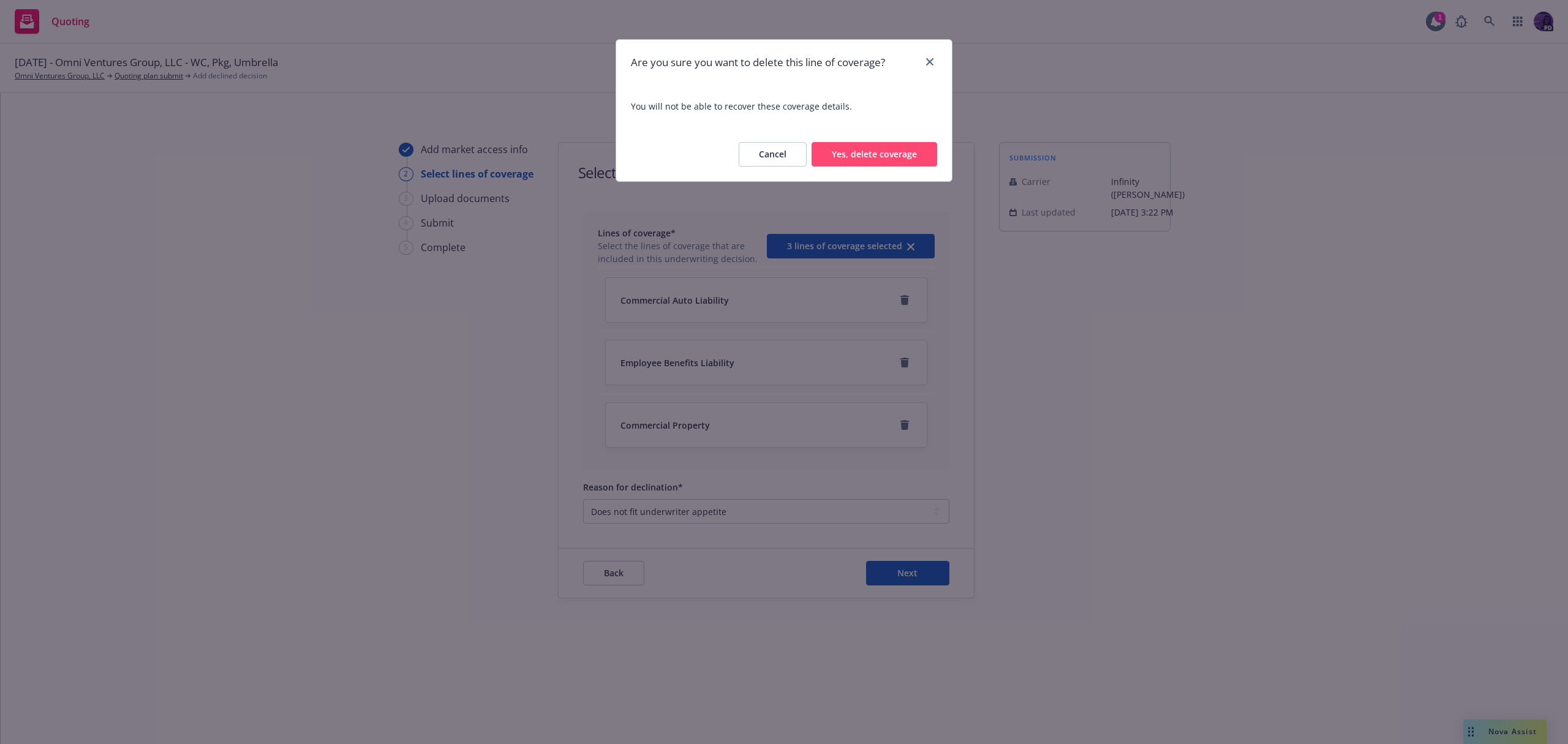
click at [852, 160] on button "Yes, delete coverage" at bounding box center [874, 155] width 126 height 24
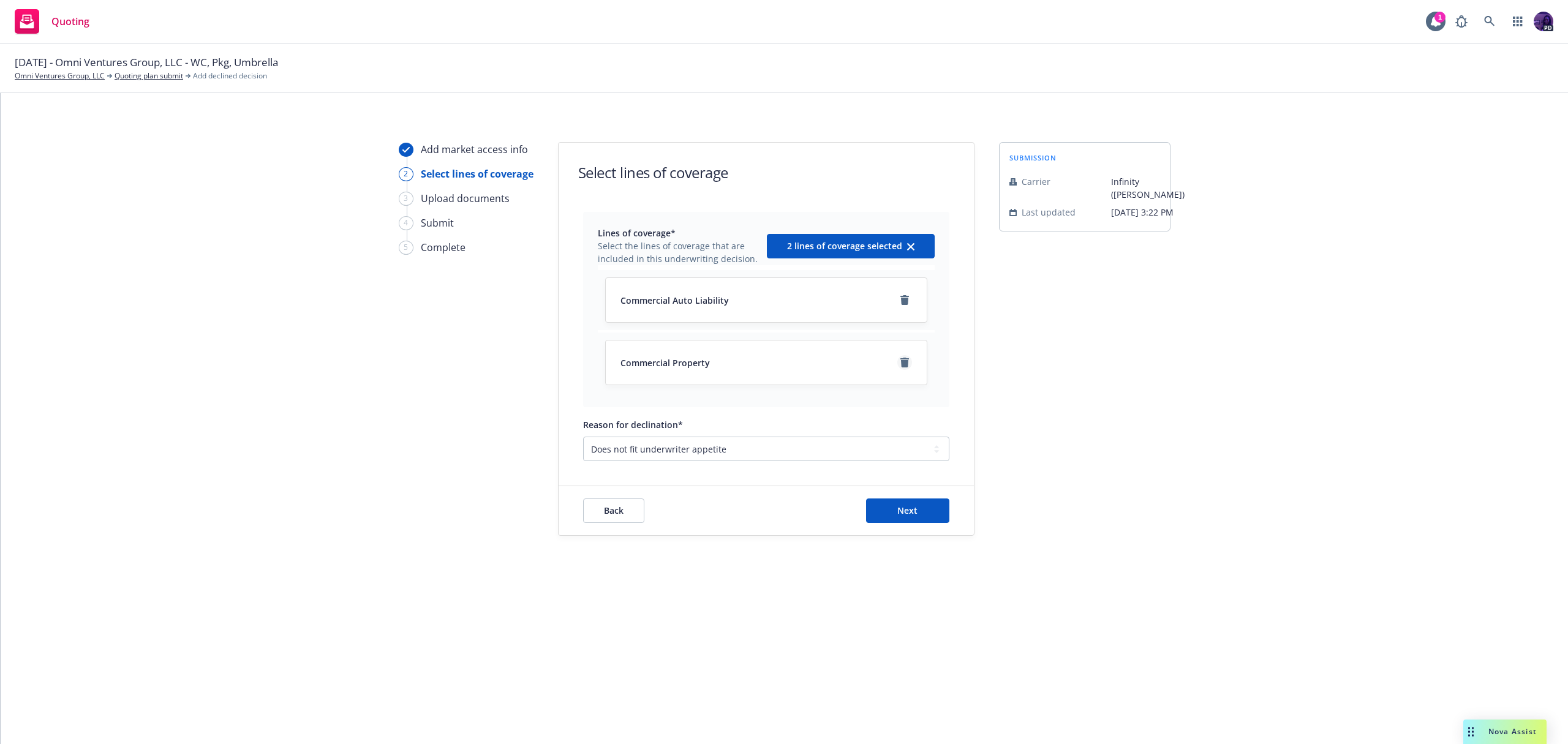
click at [905, 366] on icon "remove" at bounding box center [905, 363] width 9 height 10
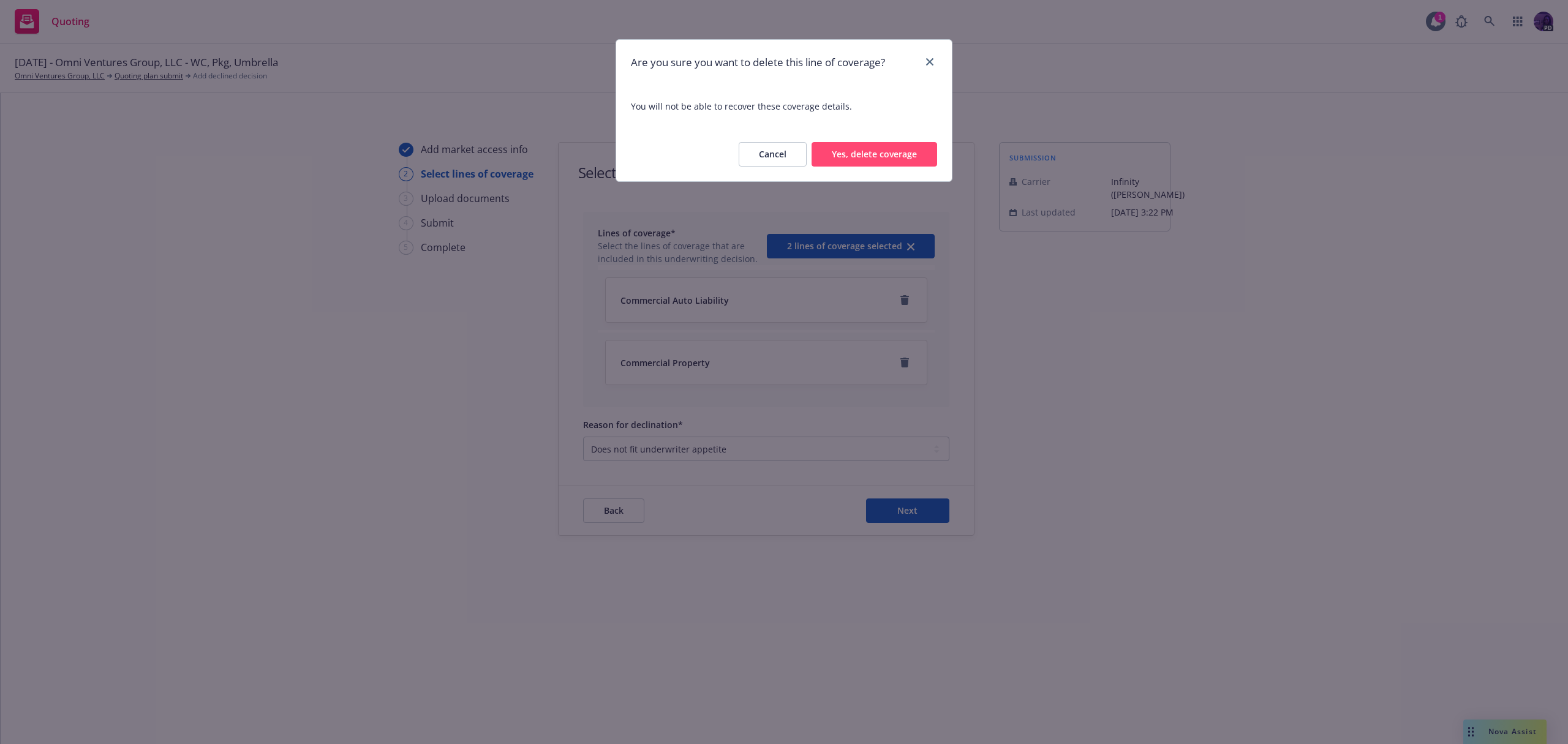
click at [844, 153] on button "Yes, delete coverage" at bounding box center [874, 155] width 126 height 24
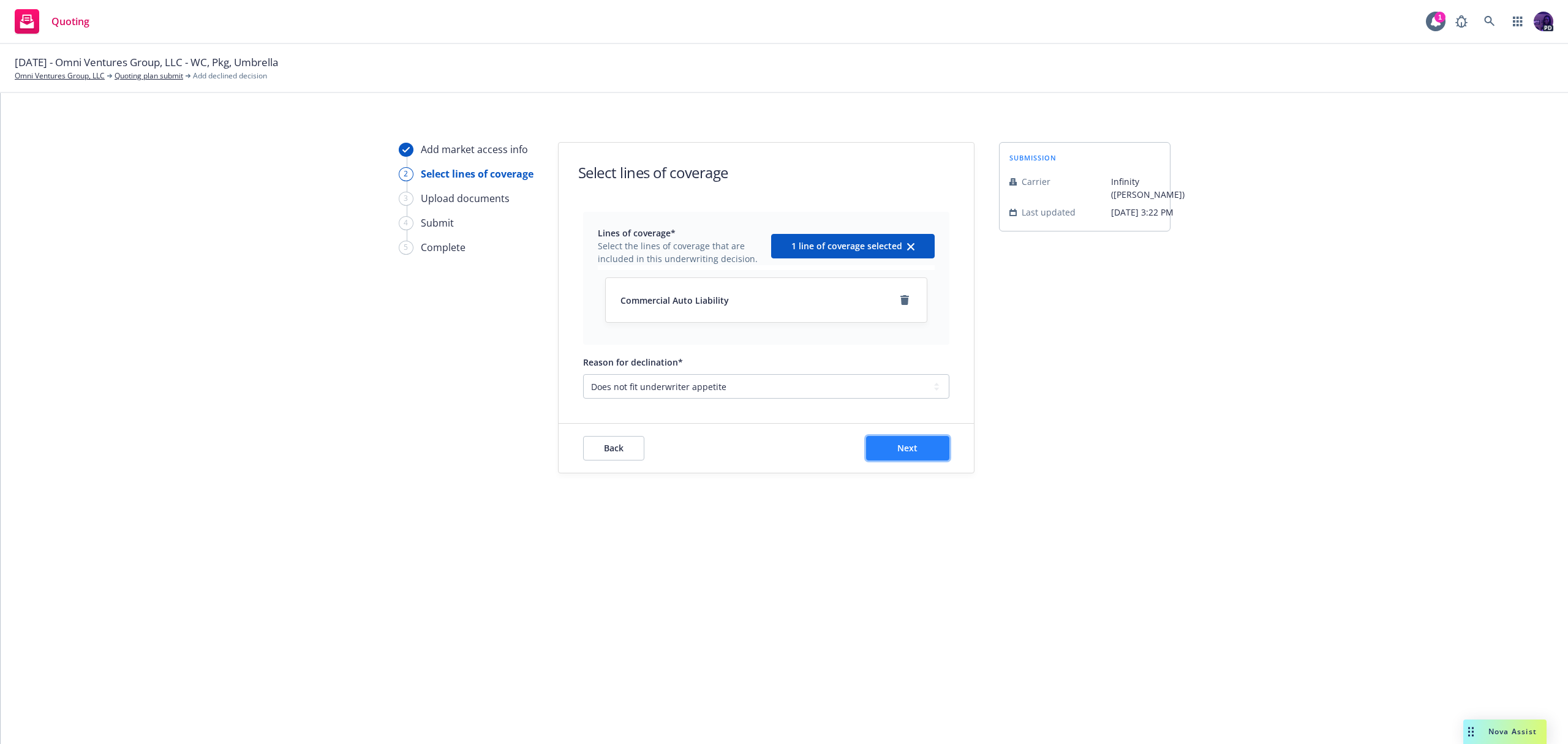
click at [920, 444] on button "Next" at bounding box center [908, 449] width 83 height 24
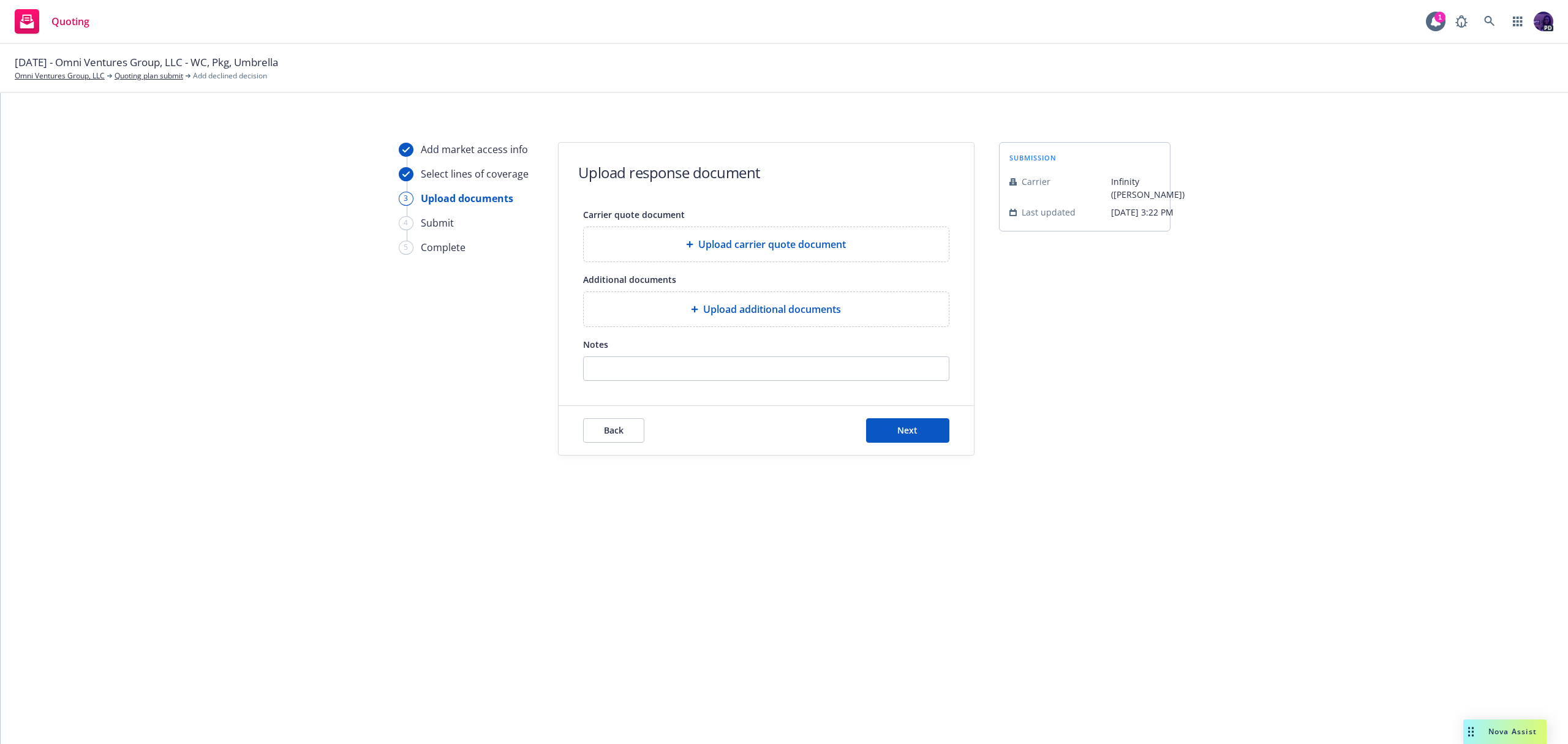
click at [906, 443] on div "Back Next" at bounding box center [766, 431] width 415 height 49
drag, startPoint x: 694, startPoint y: 355, endPoint x: 690, endPoint y: 363, distance: 8.9
click at [693, 357] on div "Notes" at bounding box center [766, 359] width 366 height 44
click at [689, 364] on input "Notes" at bounding box center [766, 369] width 365 height 23
type input "Kemper Declined"
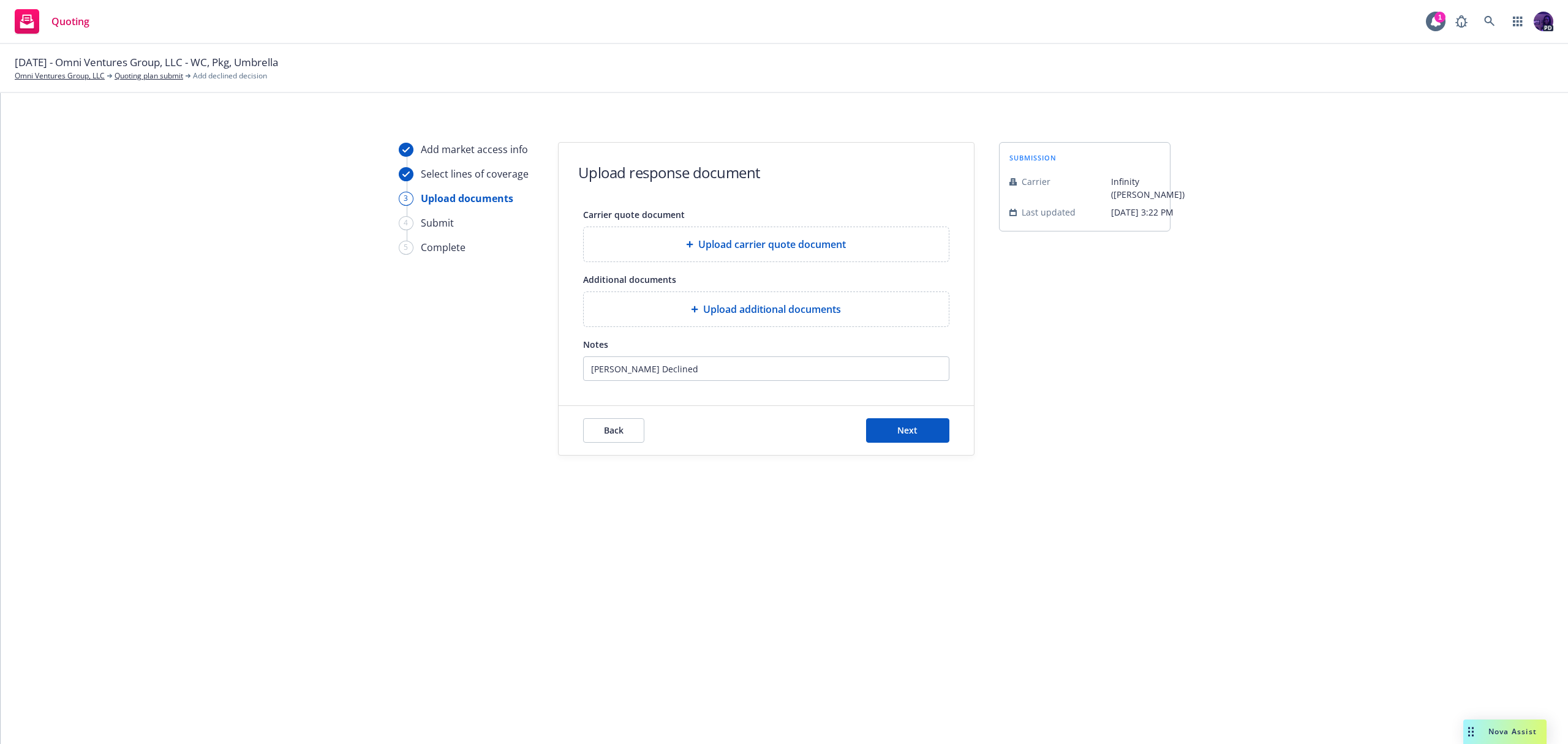
click at [914, 389] on form "Upload response document Carrier quote document Upload carrier quote document A…" at bounding box center [766, 299] width 415 height 313
click at [910, 440] on button "Next" at bounding box center [908, 431] width 83 height 24
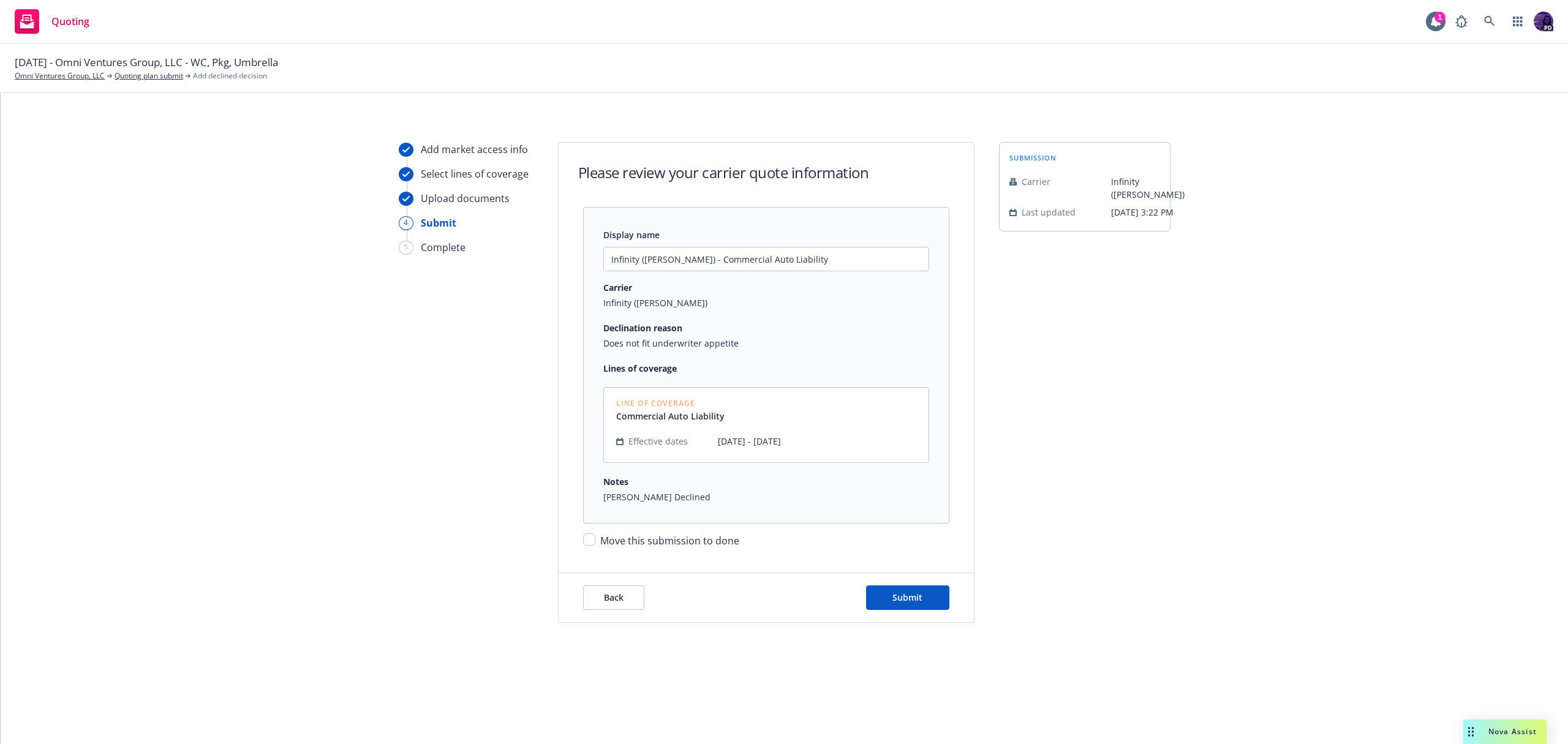
click at [716, 554] on form "Please review your carrier quote information Display name Infinity (Kemper) - C…" at bounding box center [766, 382] width 415 height 479
click at [719, 541] on span "Move this submission to done" at bounding box center [669, 541] width 139 height 14
click at [595, 541] on input "Move this submission to done" at bounding box center [589, 539] width 12 height 12
checkbox input "true"
click at [897, 594] on span "Submit" at bounding box center [908, 597] width 30 height 12
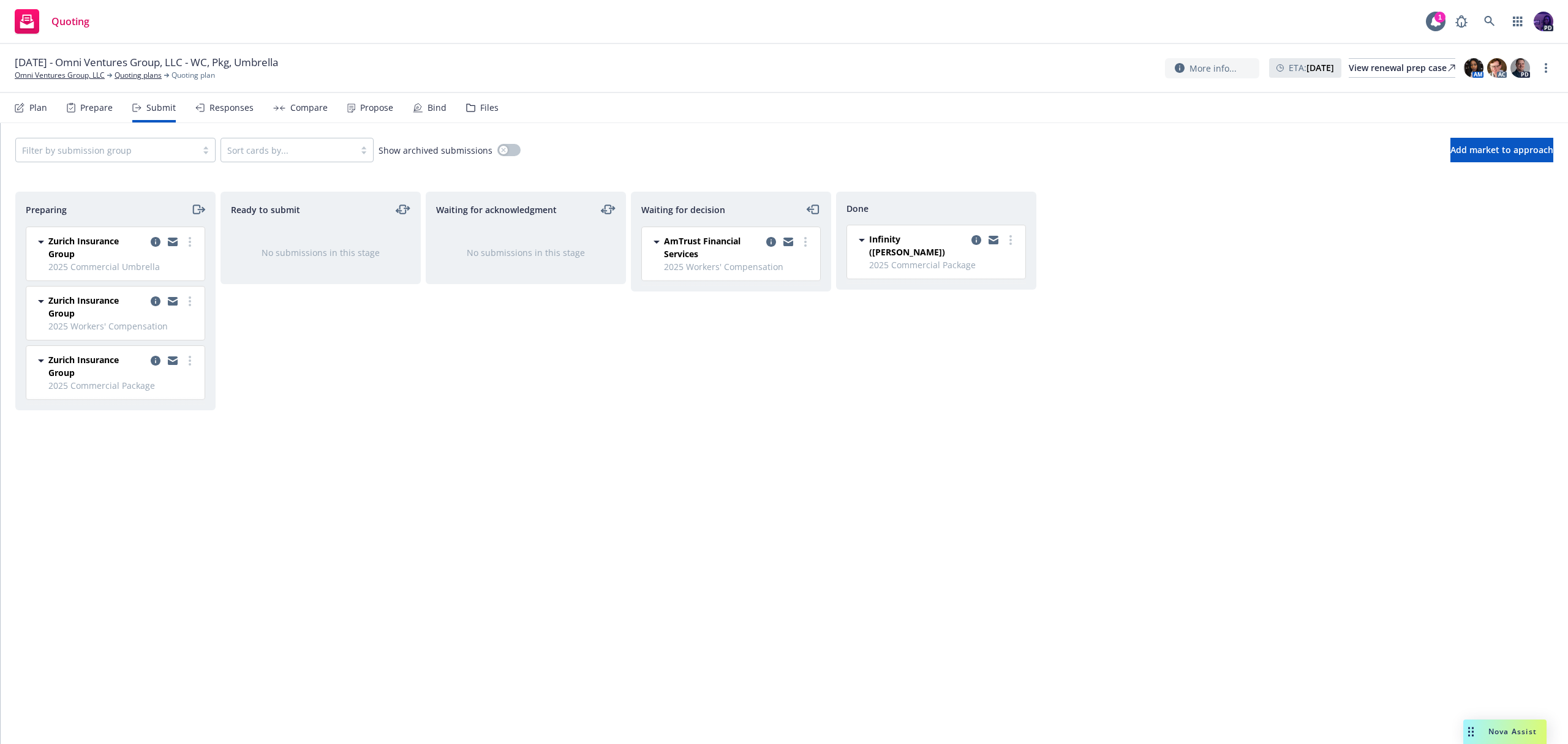
click at [234, 114] on div "Responses" at bounding box center [224, 108] width 58 height 29
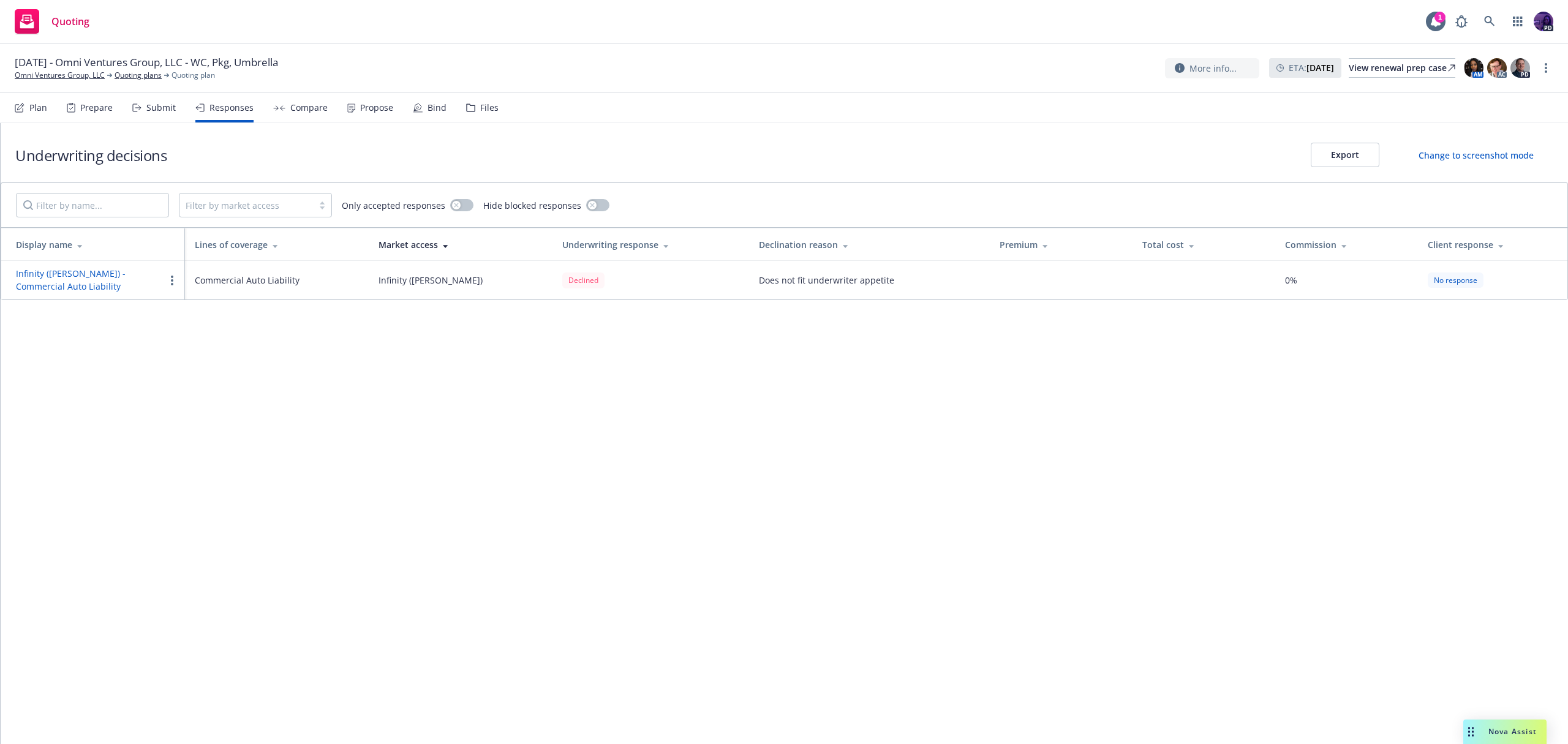
click at [171, 275] on icon "button" at bounding box center [172, 280] width 2 height 10
click at [196, 331] on span "Edit display name" at bounding box center [216, 329] width 103 height 12
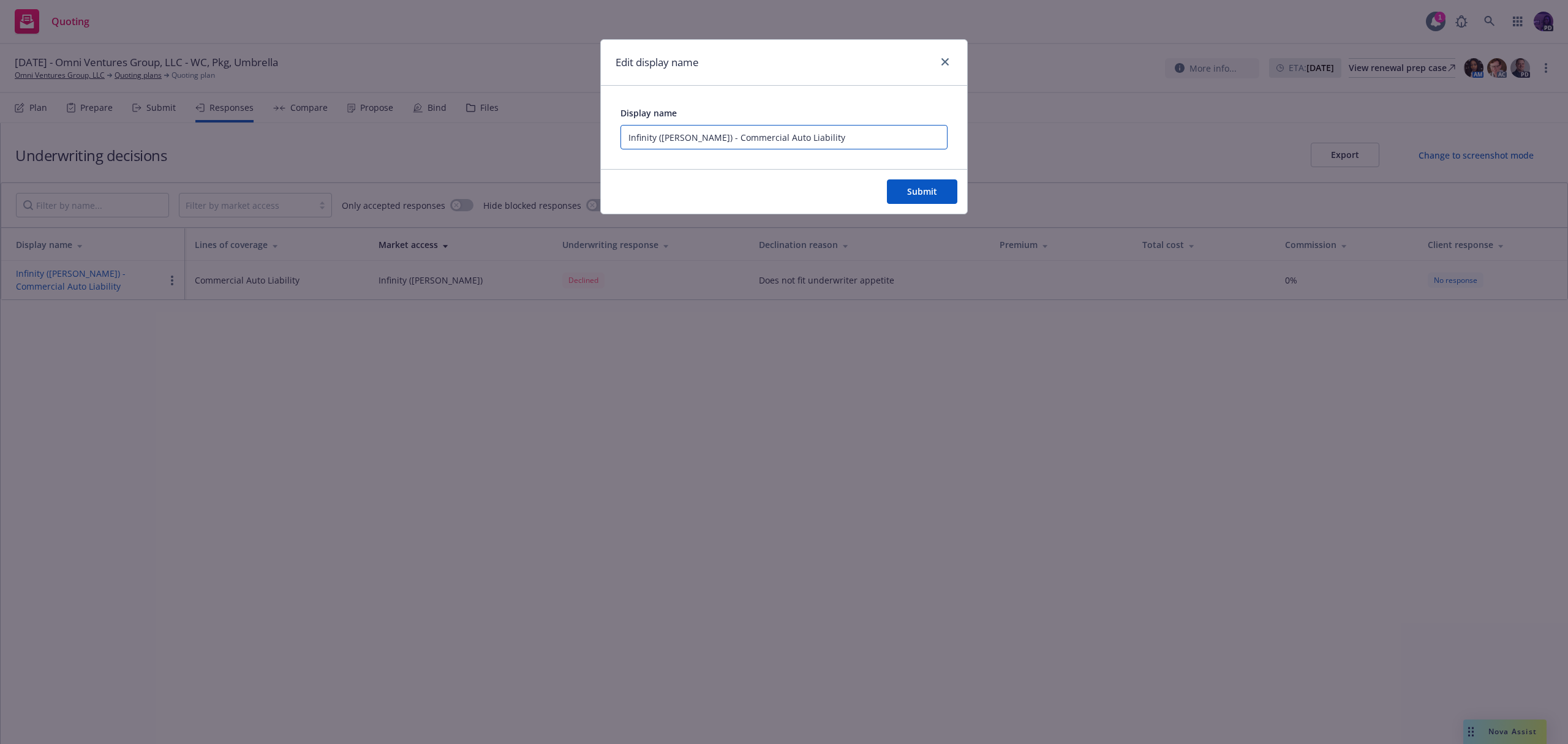
drag, startPoint x: 836, startPoint y: 132, endPoint x: 524, endPoint y: 100, distance: 313.6
click at [524, 100] on div "Edit display name Display name Infinity ([PERSON_NAME]) - Commercial Auto Liabi…" at bounding box center [784, 372] width 1568 height 744
type input "e"
paste input "We are currently not accepting risks with 10 or more power units and unacceptab…"
drag, startPoint x: 713, startPoint y: 143, endPoint x: 502, endPoint y: 128, distance: 211.5
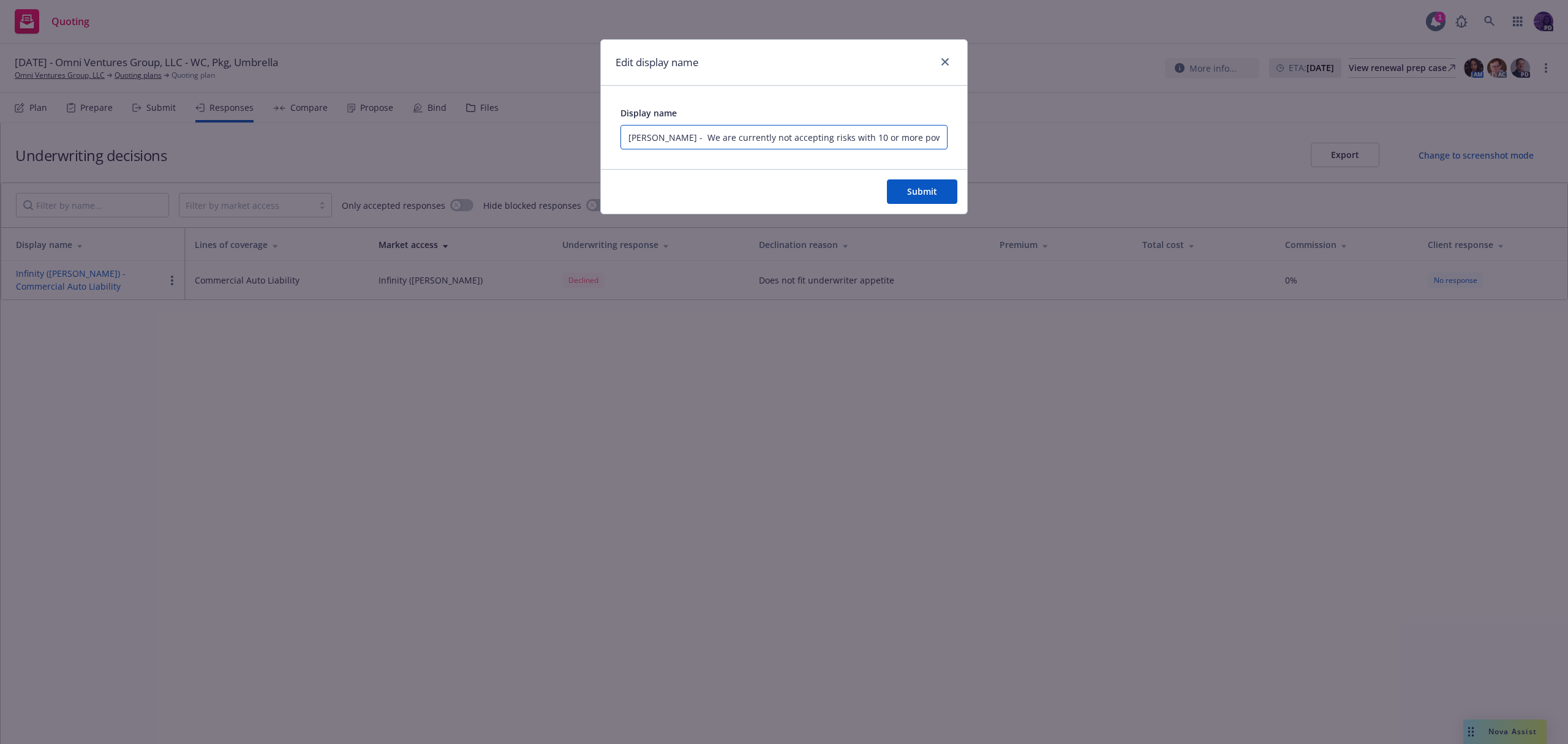
click at [502, 128] on div "Edit display name Display name [PERSON_NAME] - We are currently not accepting r…" at bounding box center [784, 372] width 1568 height 744
click at [670, 139] on input "[PERSON_NAME] - We are currently not accepting risks with 10 or more power unit…" at bounding box center [783, 137] width 327 height 24
type input "[PERSON_NAME] - DECLINED - We are currently not accepting risks with 10 or more…"
click at [919, 203] on button "Submit" at bounding box center [922, 192] width 70 height 24
